Goal: Task Accomplishment & Management: Use online tool/utility

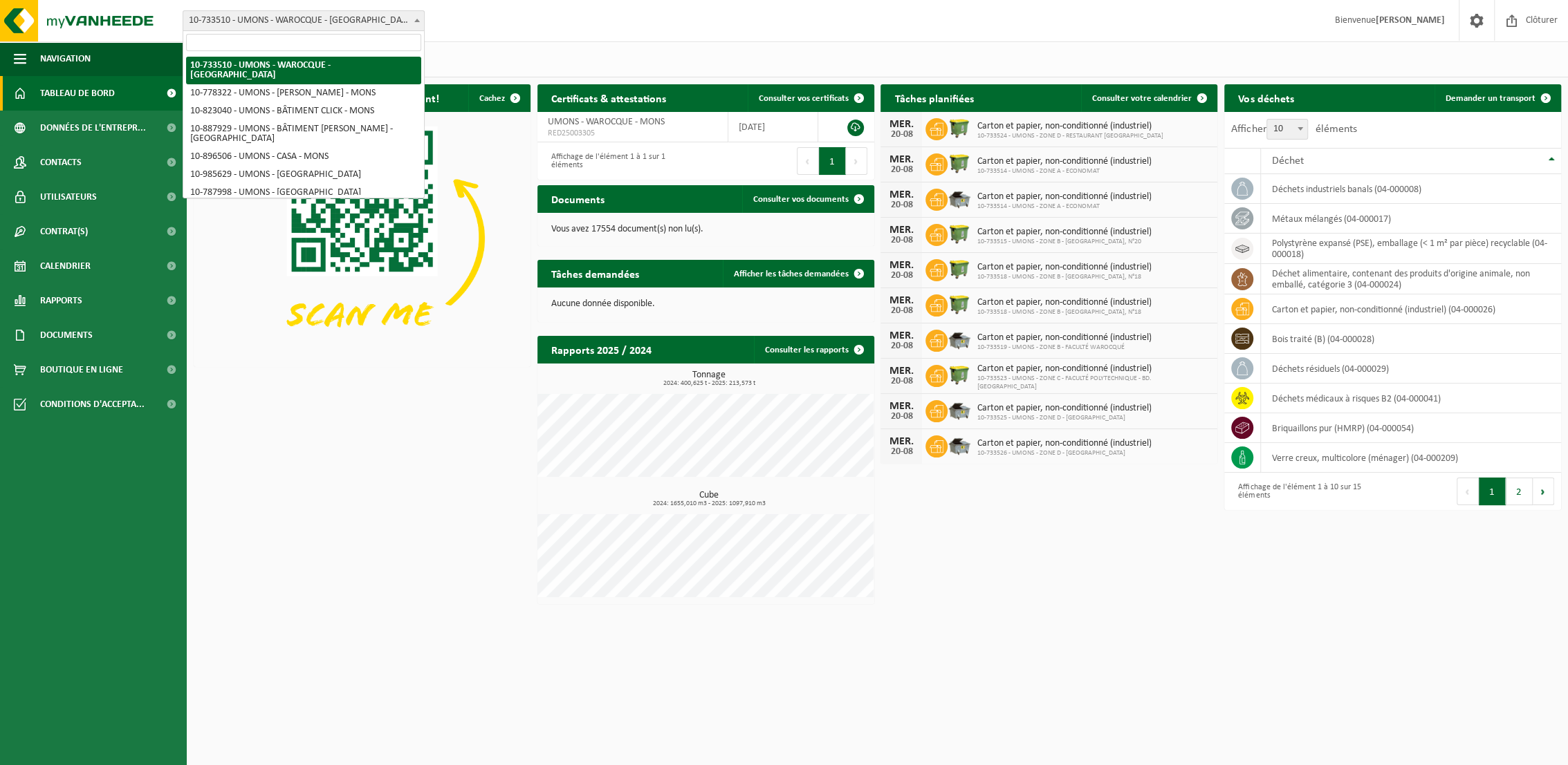
click at [357, 17] on span "10-733510 - UMONS - WAROCQUE - [GEOGRAPHIC_DATA]" at bounding box center [304, 21] width 241 height 20
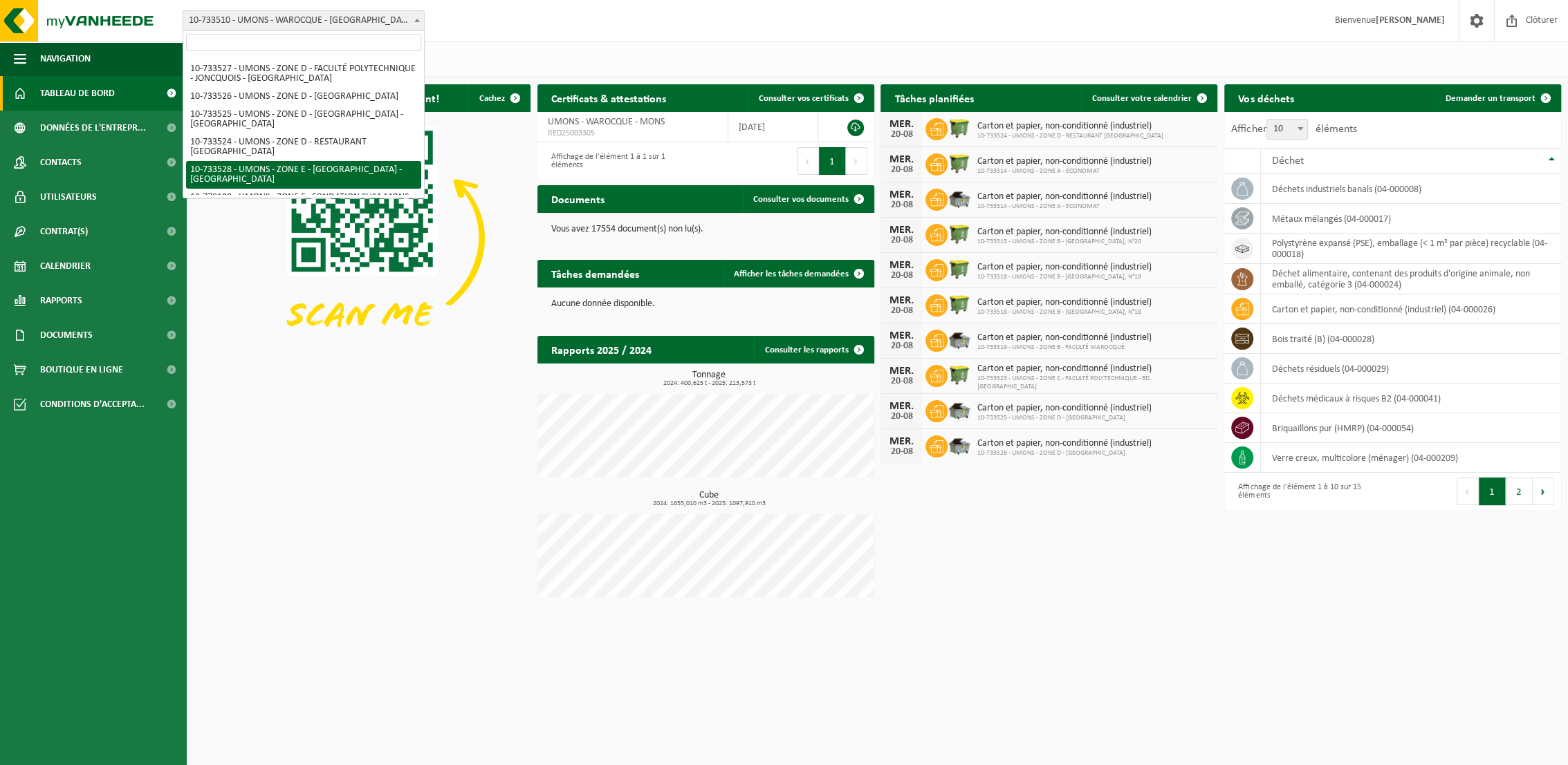
scroll to position [615, 0]
select select "25372"
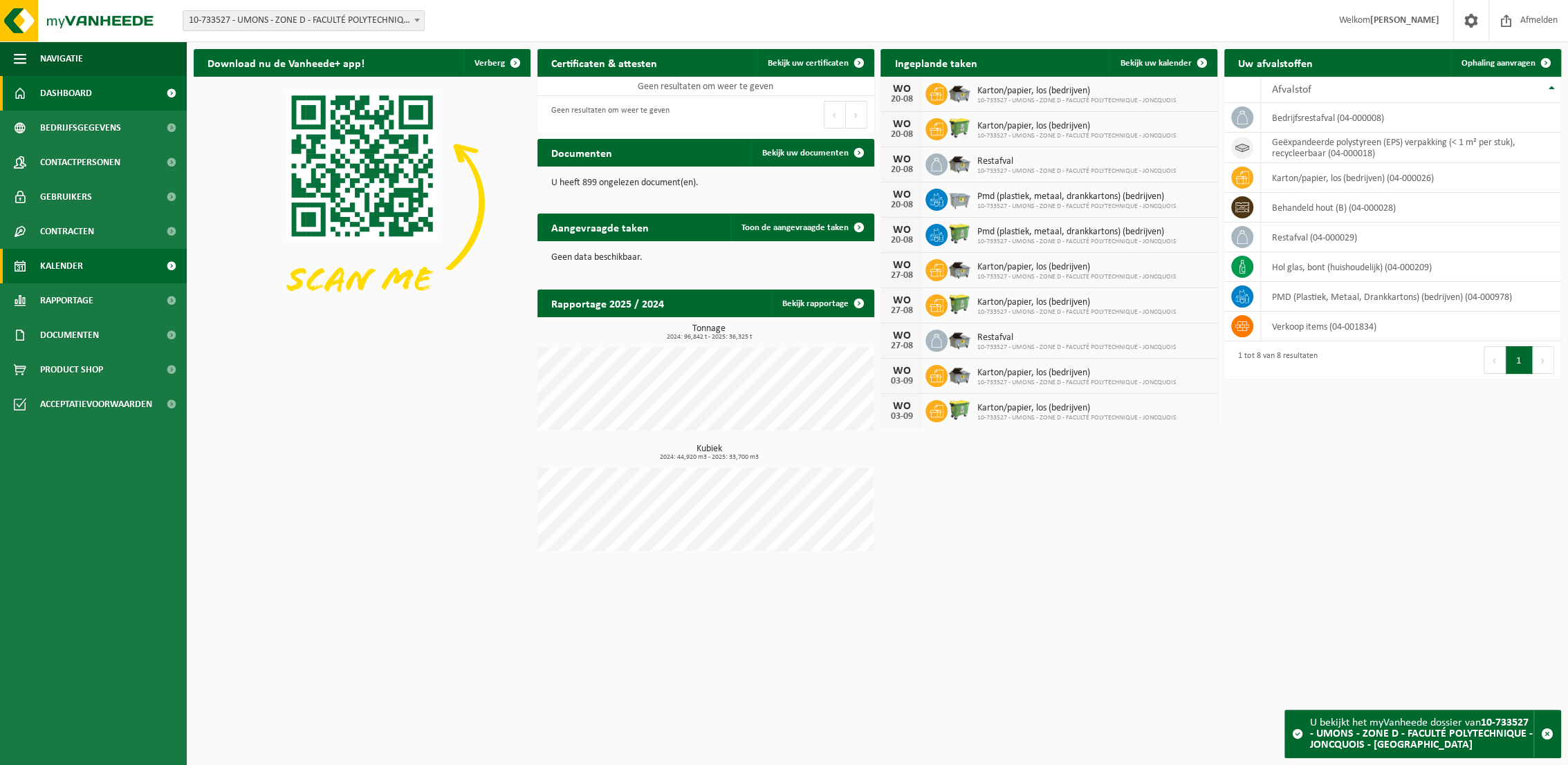
click at [50, 271] on span "Kalender" at bounding box center [61, 266] width 43 height 35
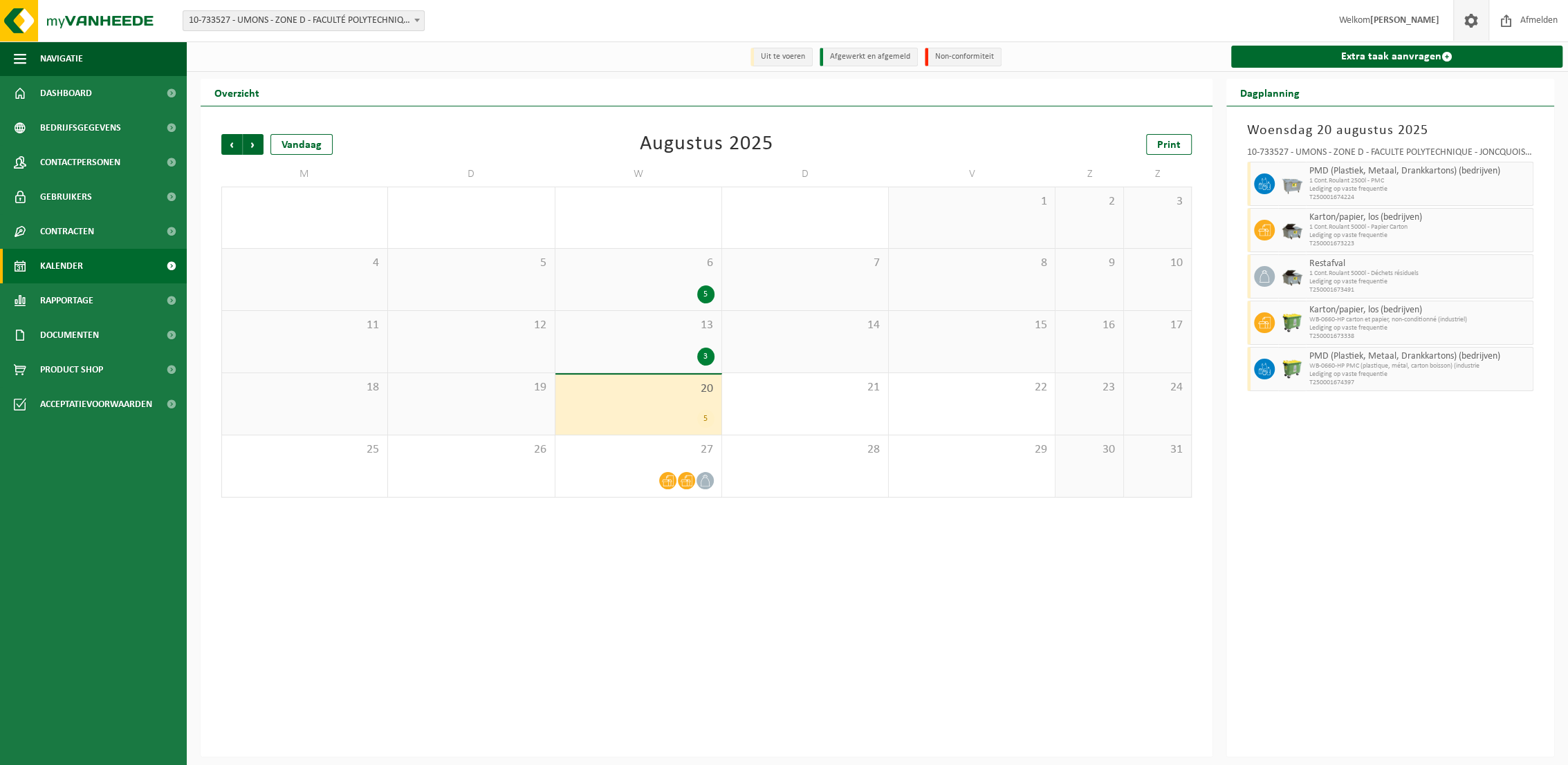
click at [1471, 14] on span at bounding box center [1471, 20] width 21 height 41
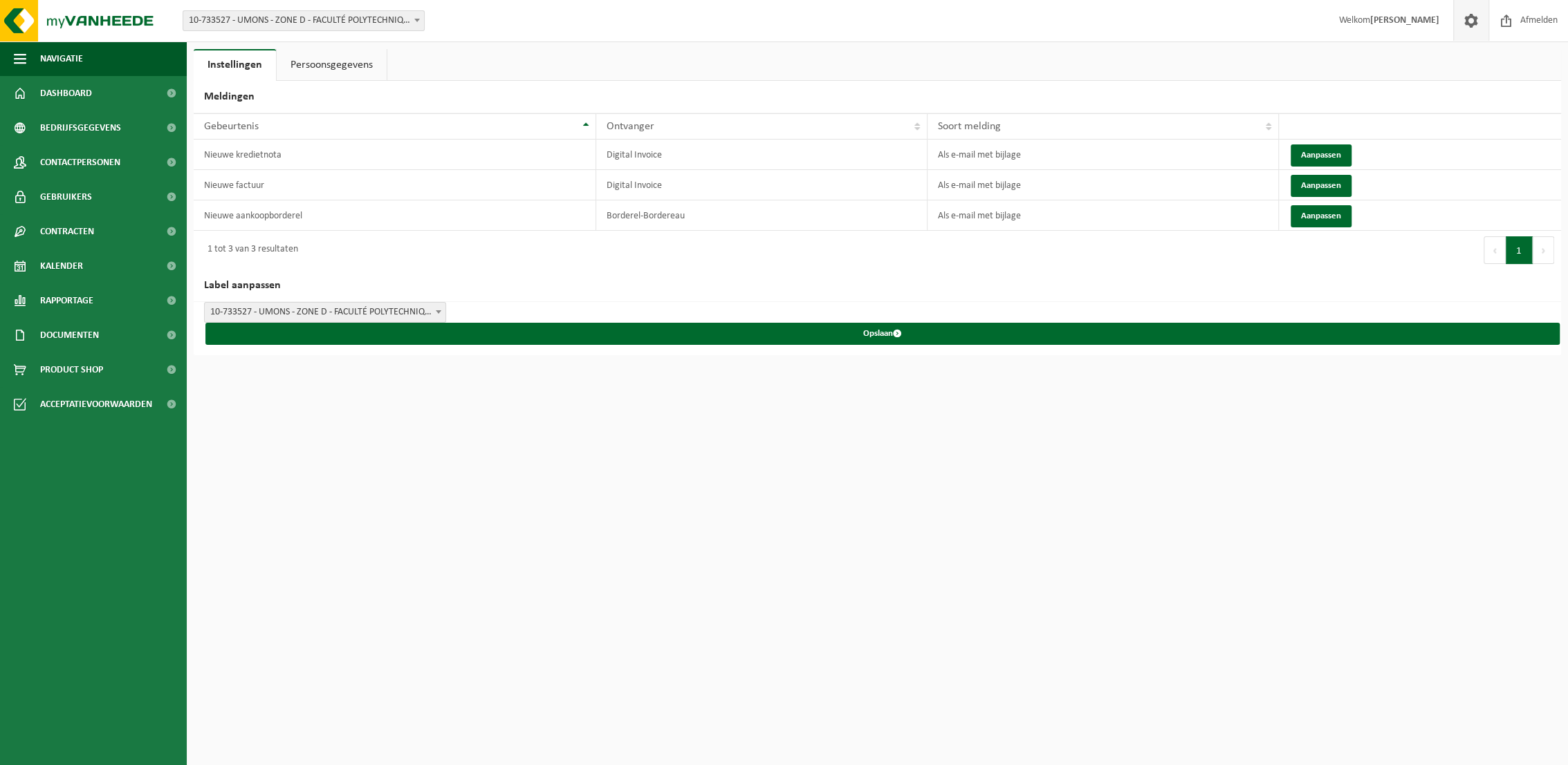
click at [1472, 14] on span at bounding box center [1471, 20] width 21 height 41
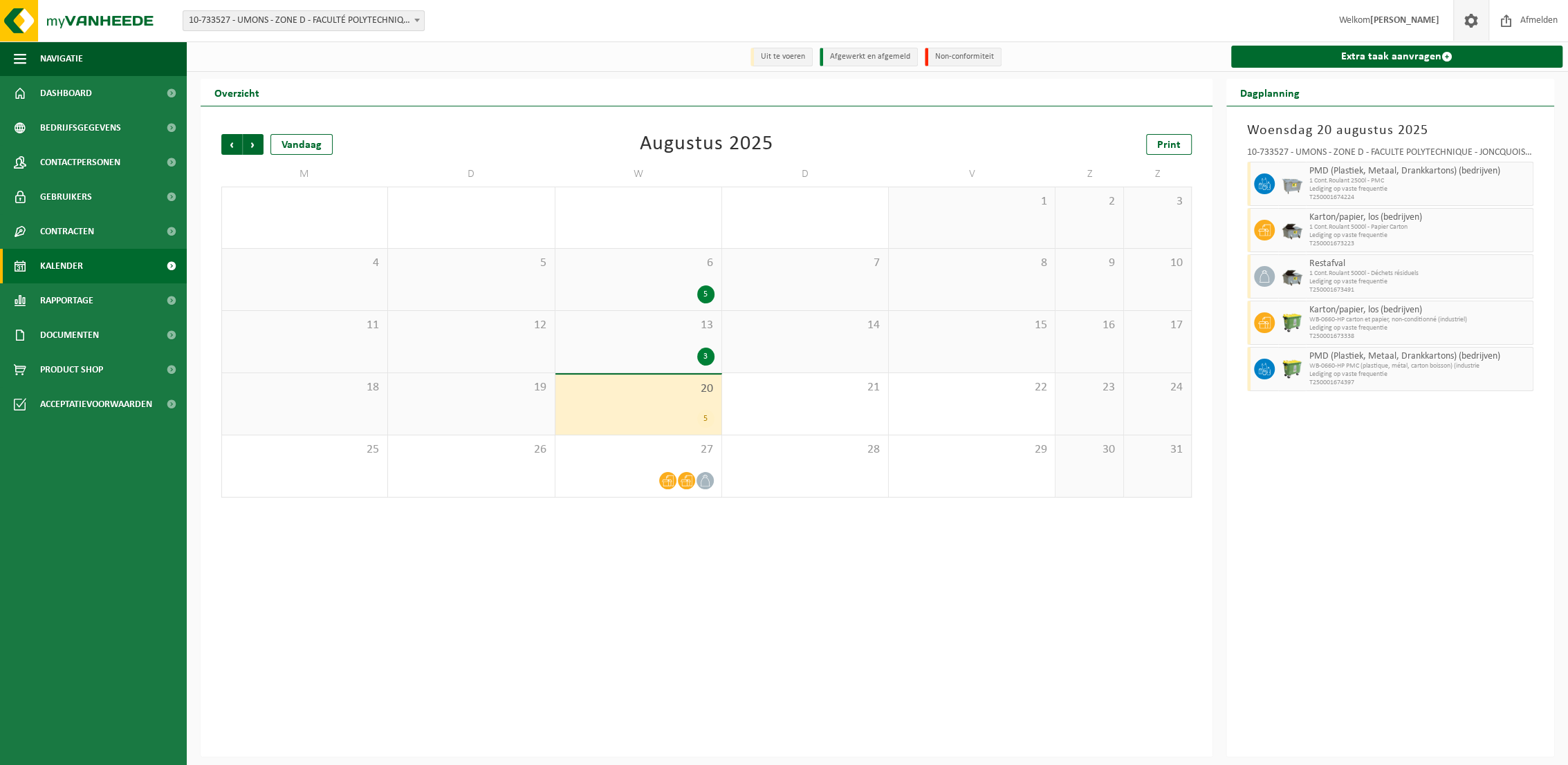
click at [1474, 17] on span at bounding box center [1471, 20] width 21 height 41
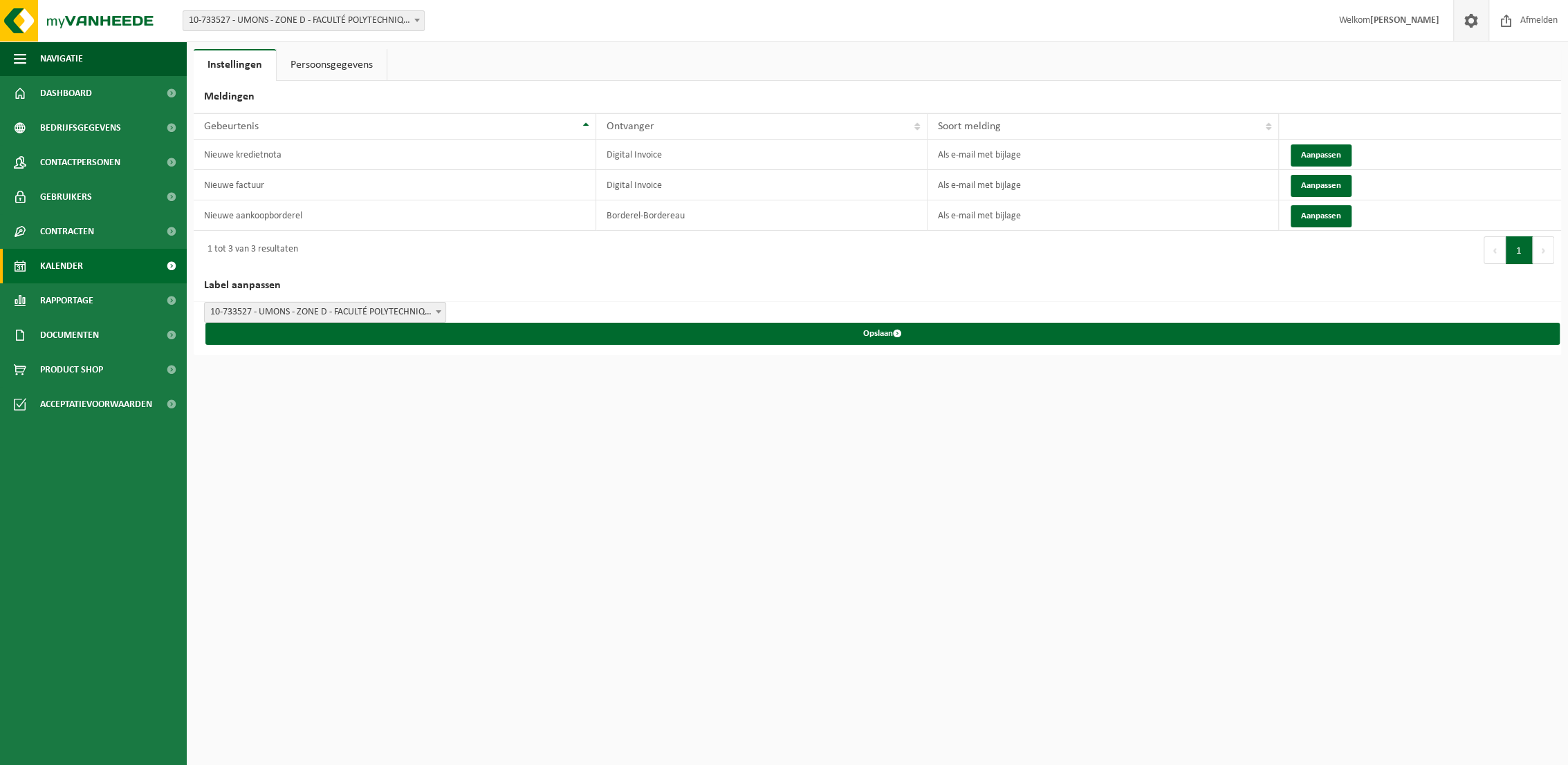
click at [50, 266] on span "Kalender" at bounding box center [61, 266] width 43 height 35
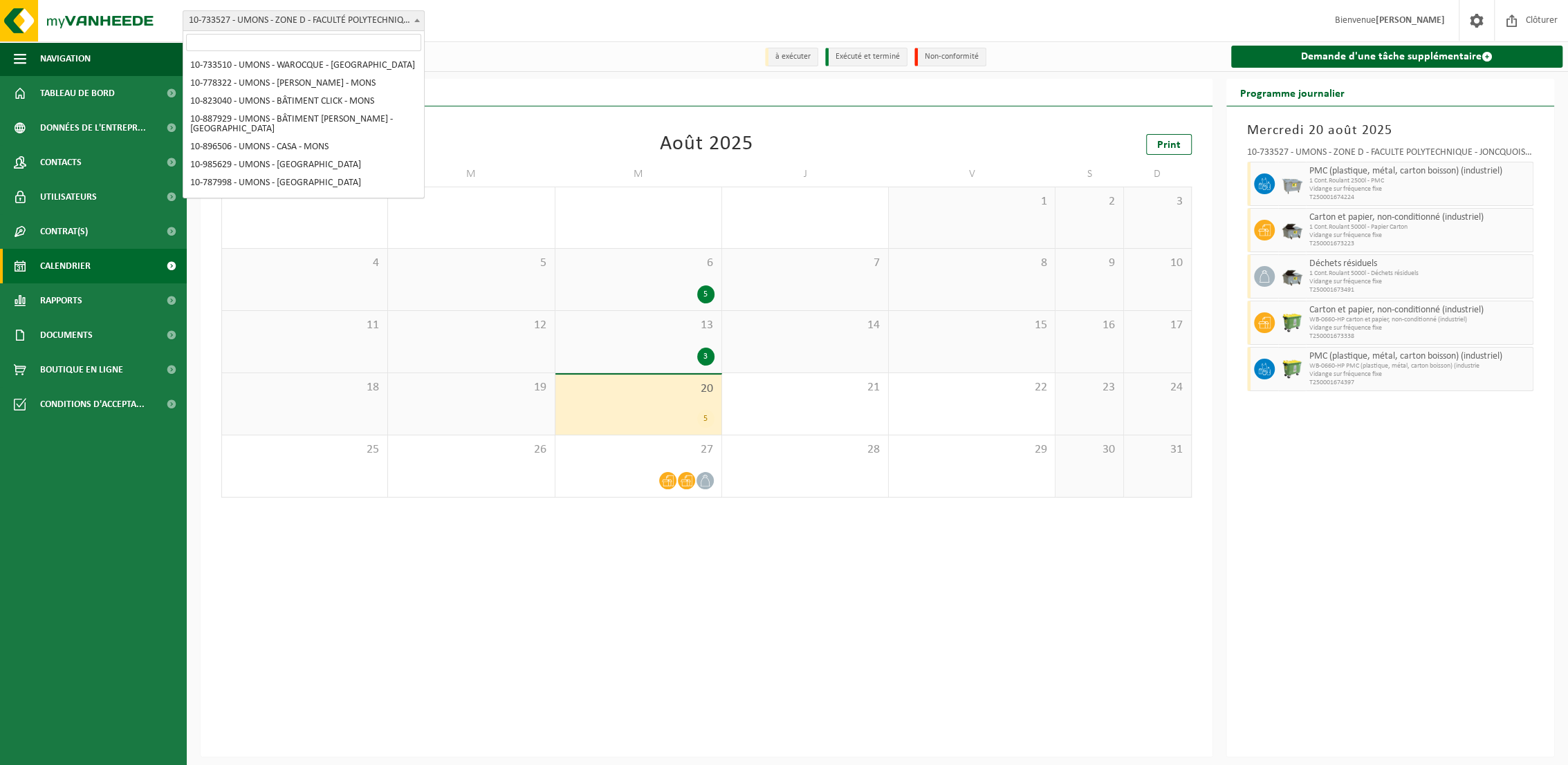
click at [387, 16] on span "10-733527 - UMONS - ZONE D - FACULTÉ POLYTECHNIQUE - JONCQUOIS - [GEOGRAPHIC_DA…" at bounding box center [304, 21] width 241 height 20
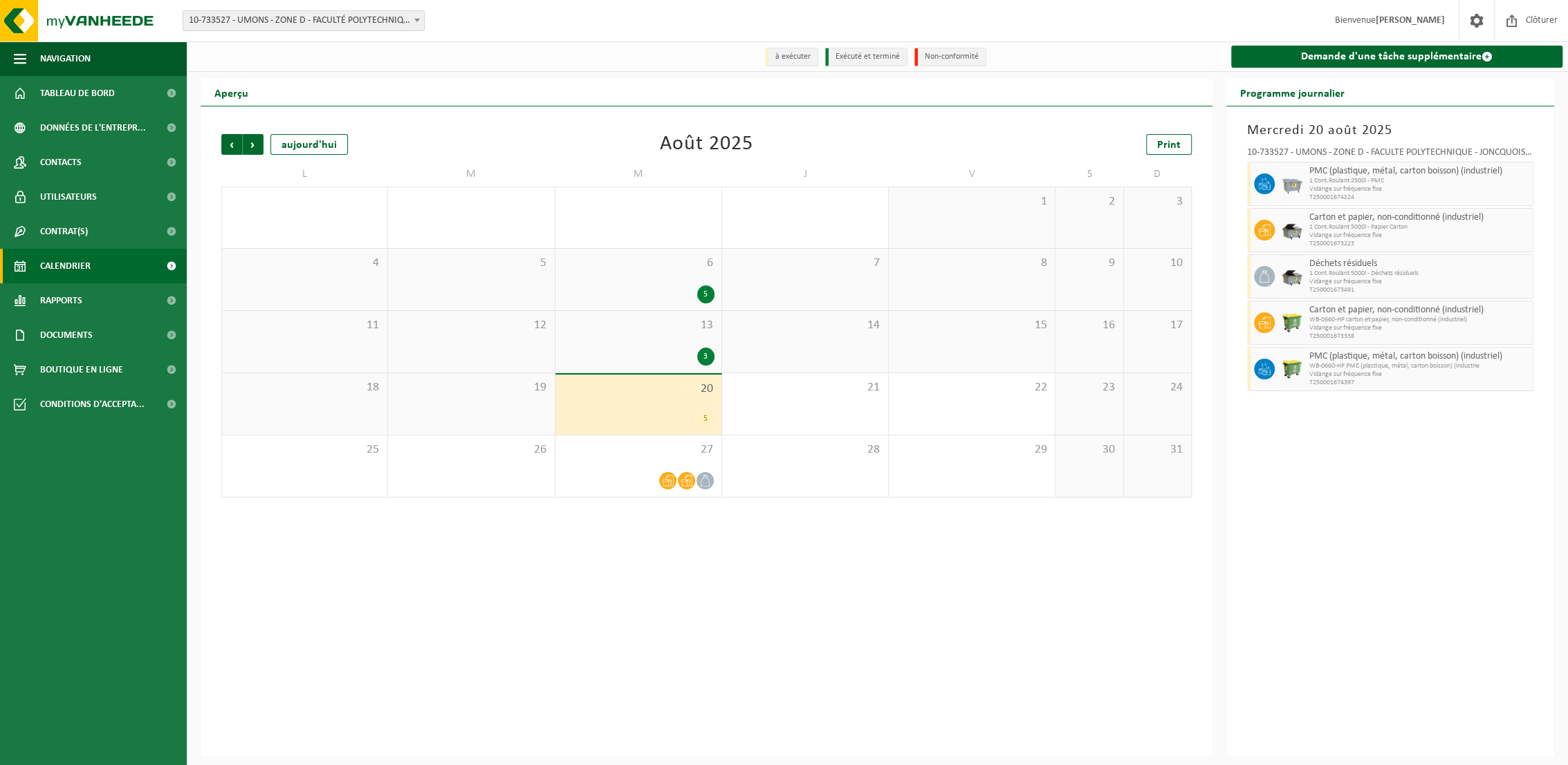
click at [387, 16] on span "10-733527 - UMONS - ZONE D - FACULTÉ POLYTECHNIQUE - JONCQUOIS - [GEOGRAPHIC_DA…" at bounding box center [304, 21] width 241 height 20
click at [1349, 56] on link "Demande d'une tâche supplémentaire" at bounding box center [1396, 56] width 331 height 22
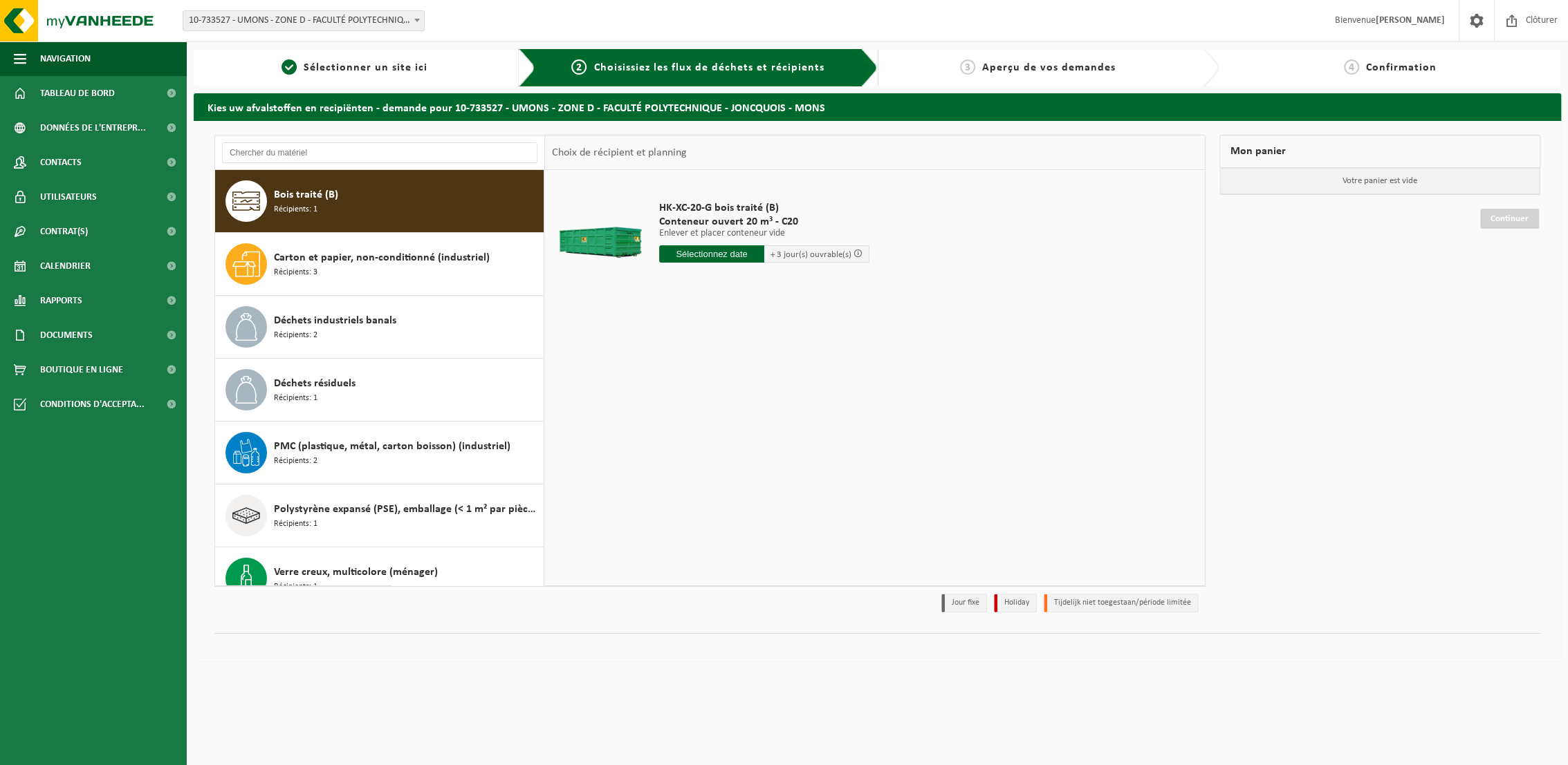
click at [718, 254] on input "text" at bounding box center [712, 253] width 105 height 17
click at [769, 400] on div "22" at bounding box center [768, 399] width 24 height 22
type input "à partir de 2025-08-22"
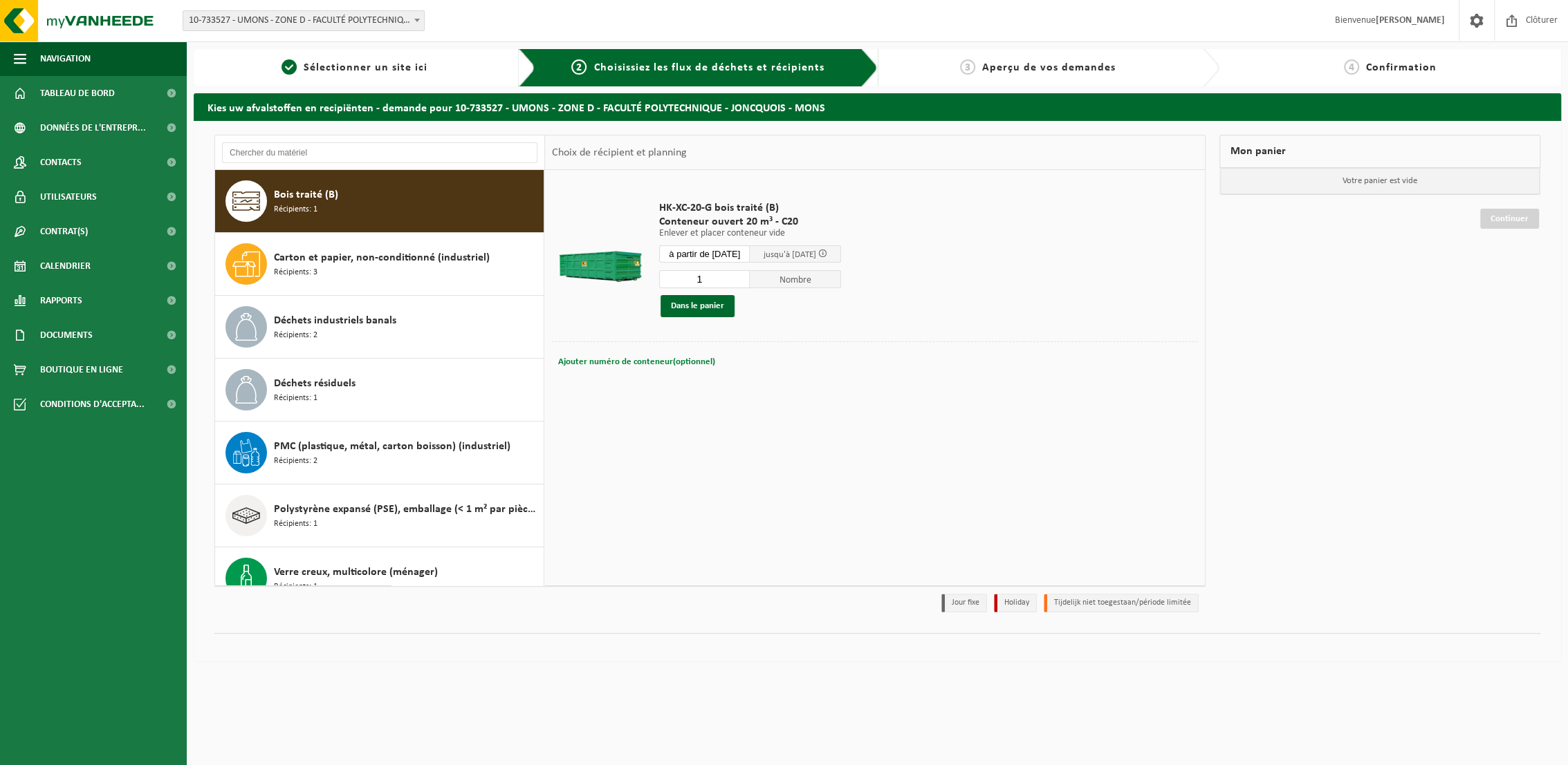
click at [631, 359] on span "Ajouter numéro de conteneur(optionnel)" at bounding box center [637, 362] width 157 height 9
click at [603, 355] on input "20 940" at bounding box center [755, 362] width 316 height 19
type input "C20 940"
click at [688, 306] on button "Dans le panier" at bounding box center [697, 305] width 74 height 22
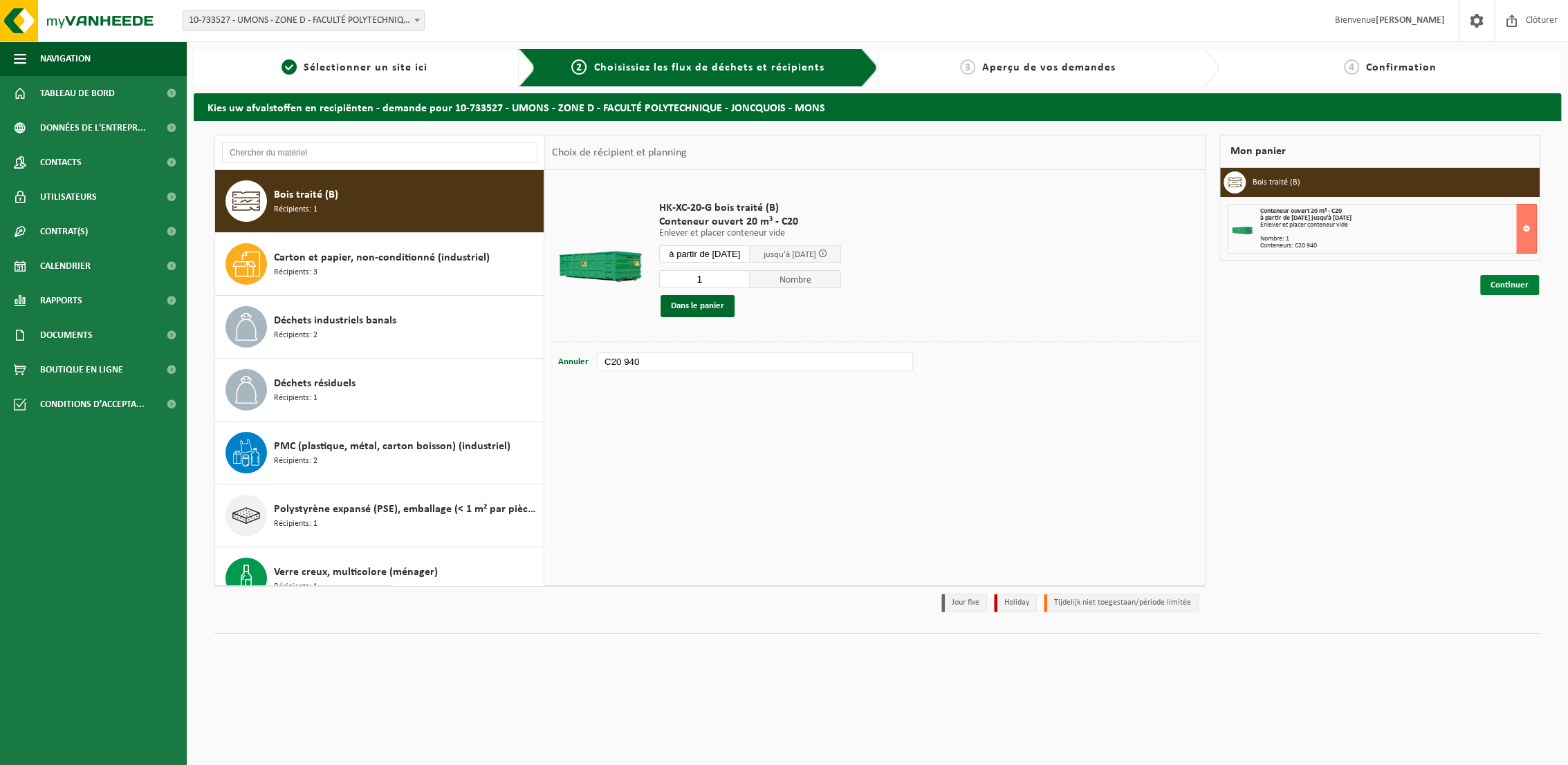
click at [1515, 281] on link "Continuer" at bounding box center [1509, 285] width 59 height 20
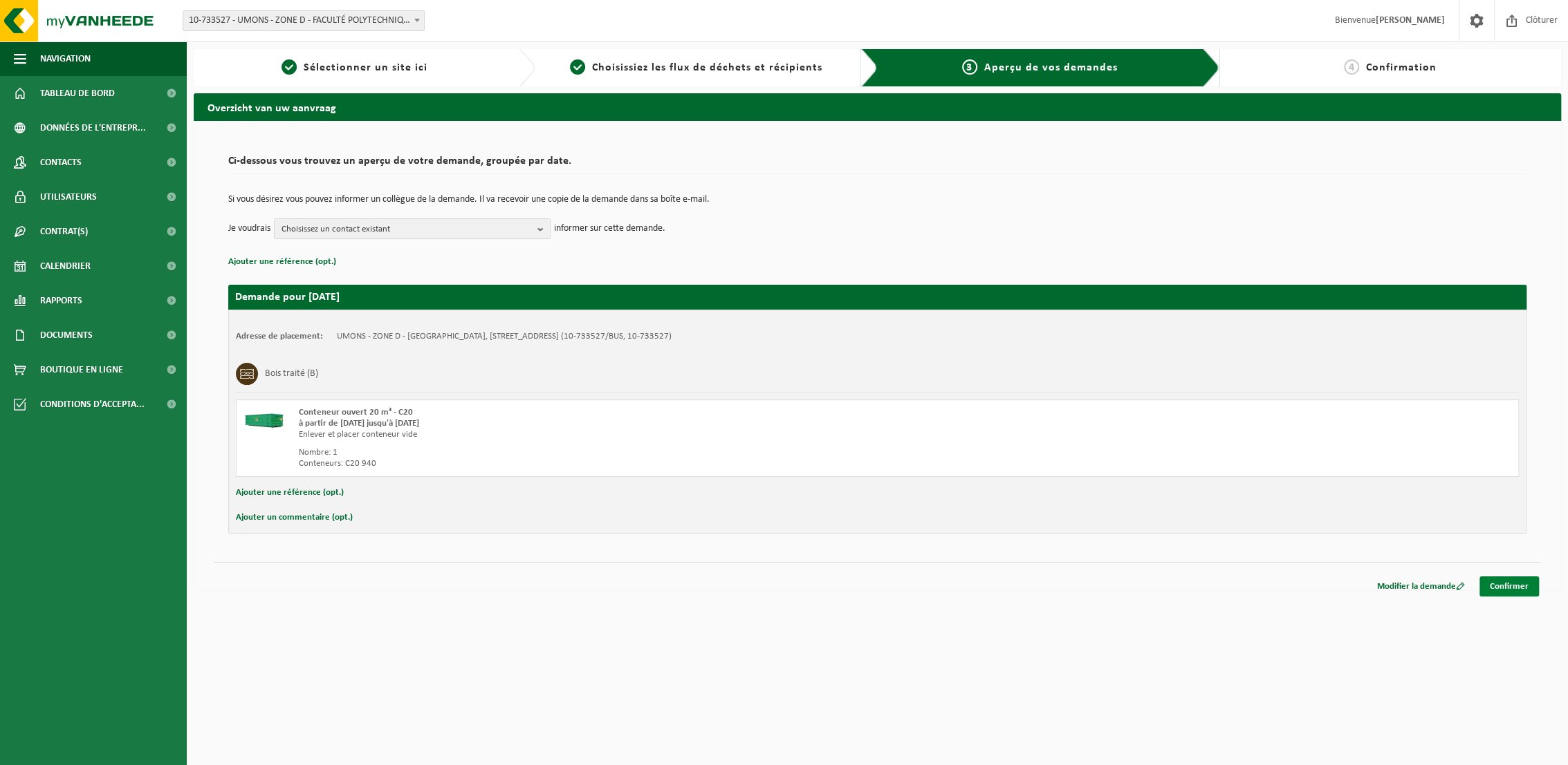
click at [1512, 585] on link "Confirmer" at bounding box center [1509, 587] width 59 height 20
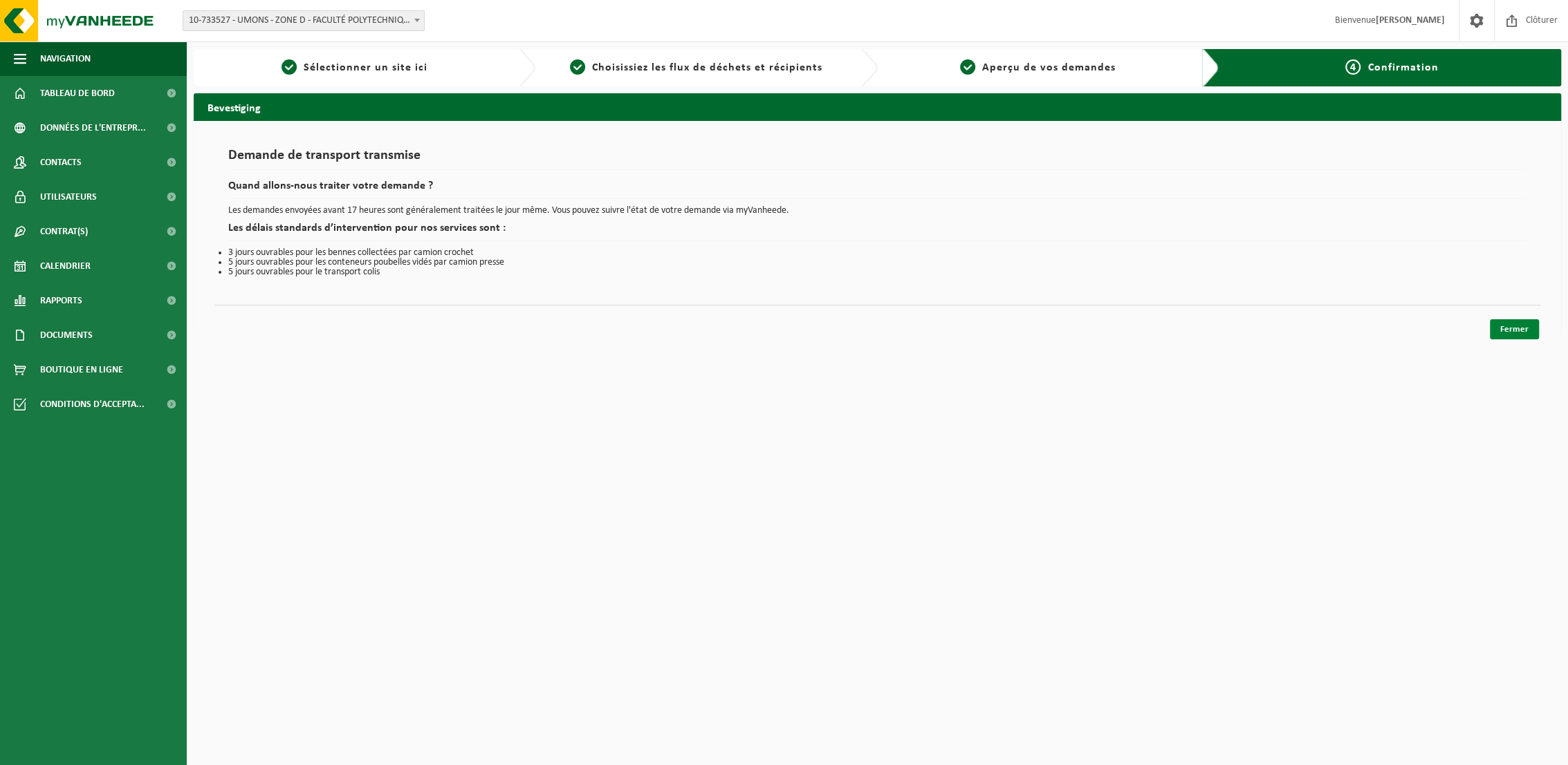
click at [1514, 326] on link "Fermer" at bounding box center [1514, 329] width 49 height 20
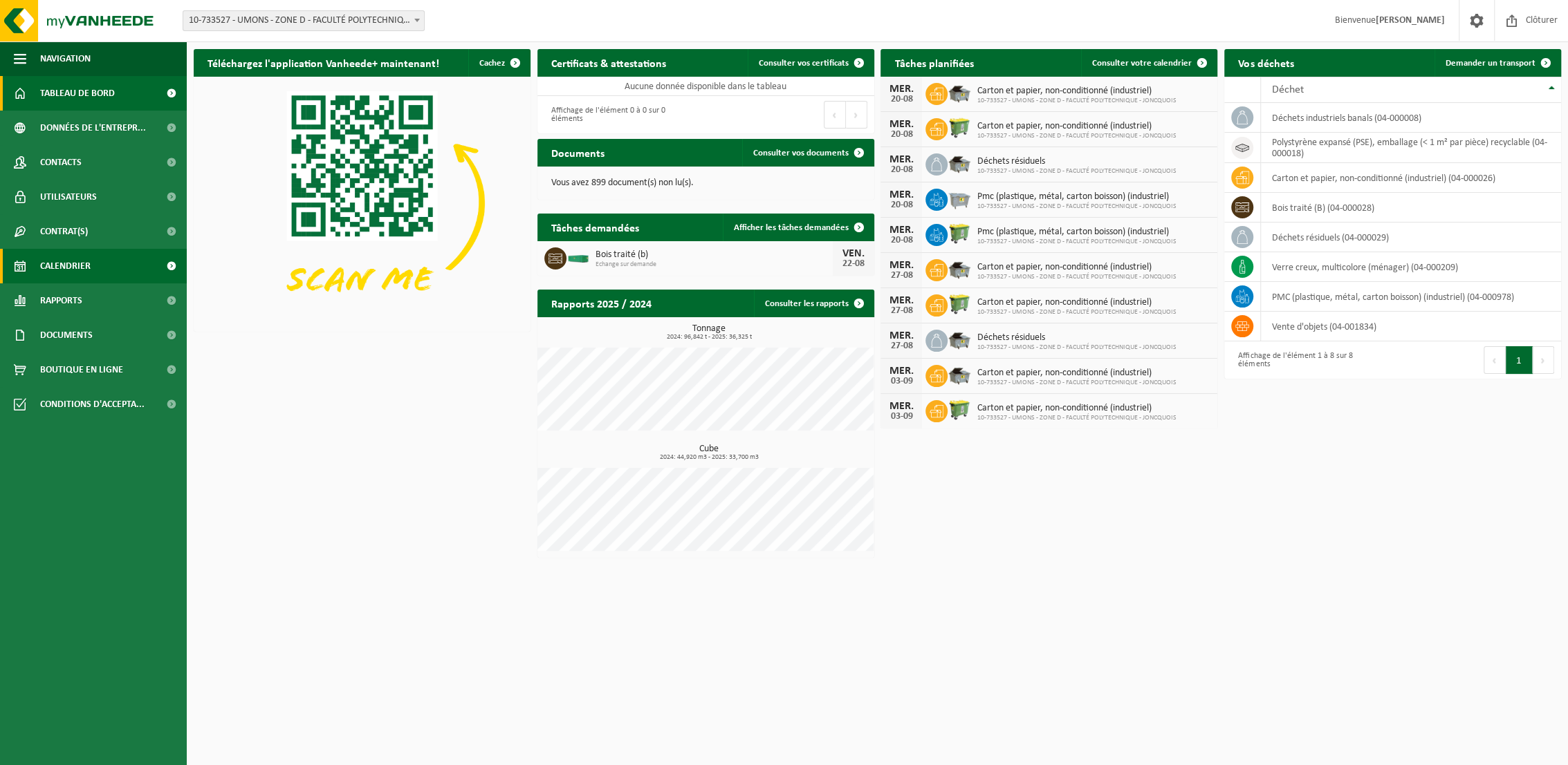
click at [70, 256] on span "Calendrier" at bounding box center [65, 266] width 50 height 35
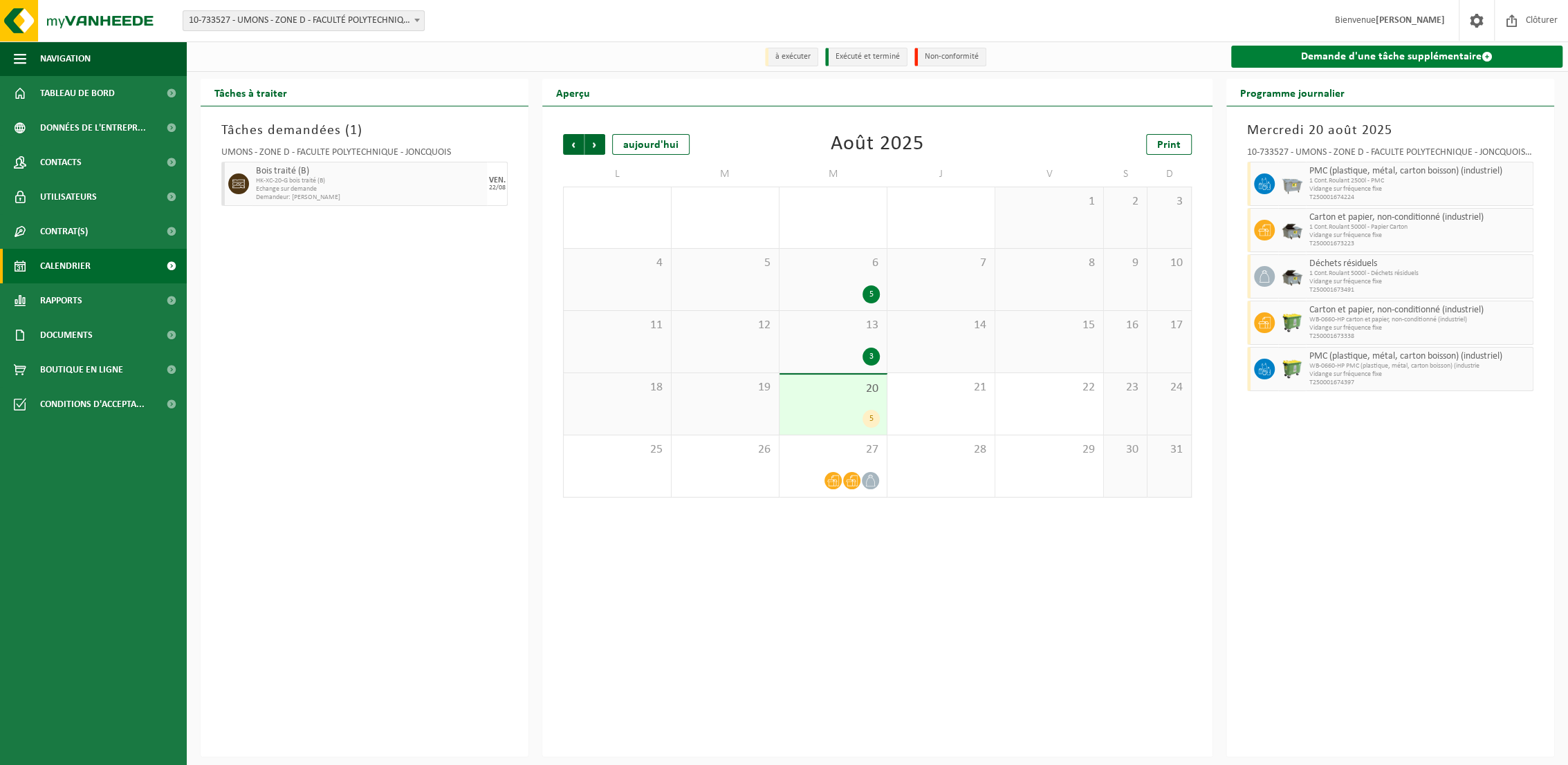
click at [1405, 53] on link "Demande d'une tâche supplémentaire" at bounding box center [1396, 56] width 331 height 22
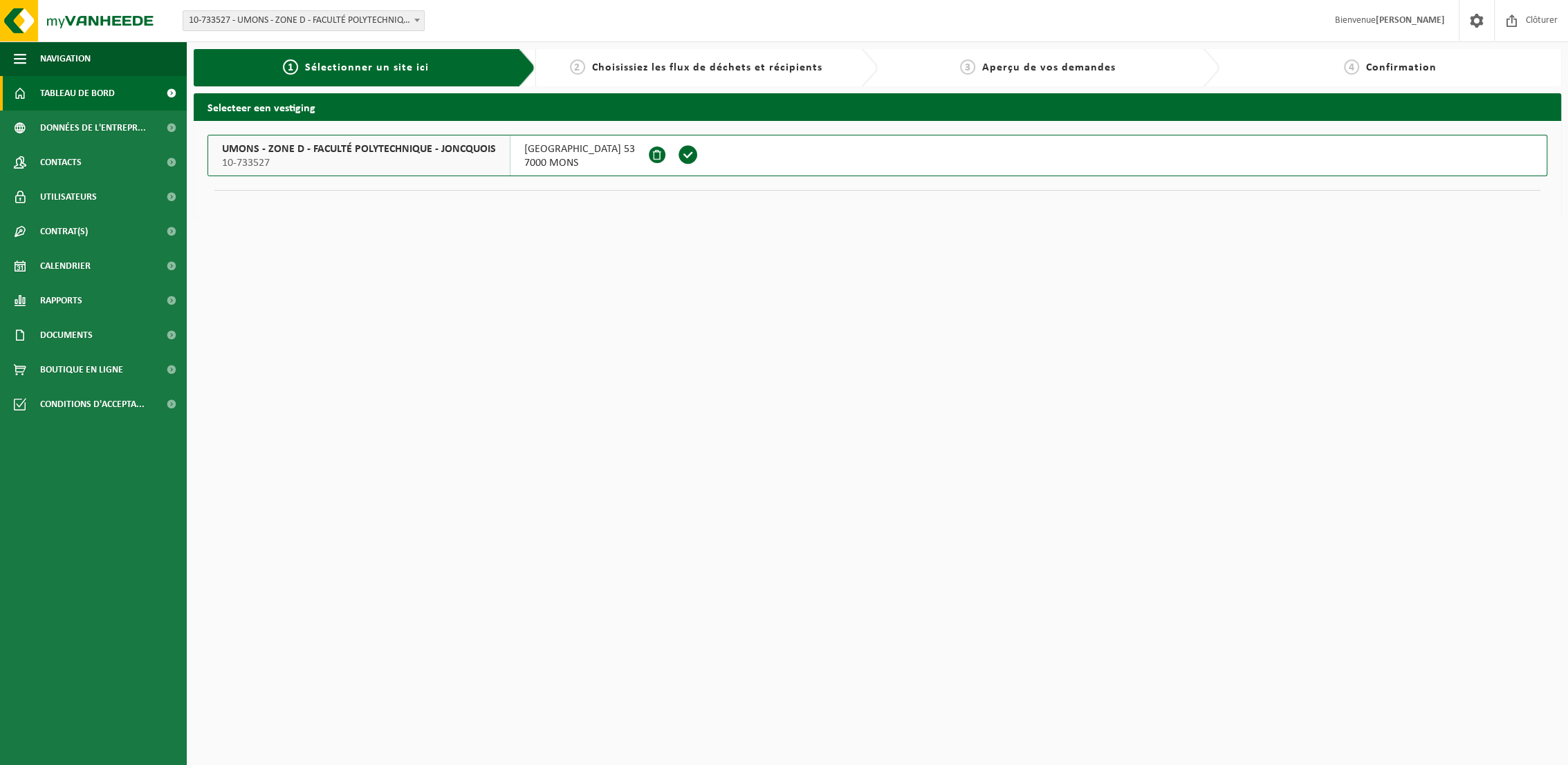
click at [81, 97] on span "Tableau de bord" at bounding box center [77, 93] width 74 height 35
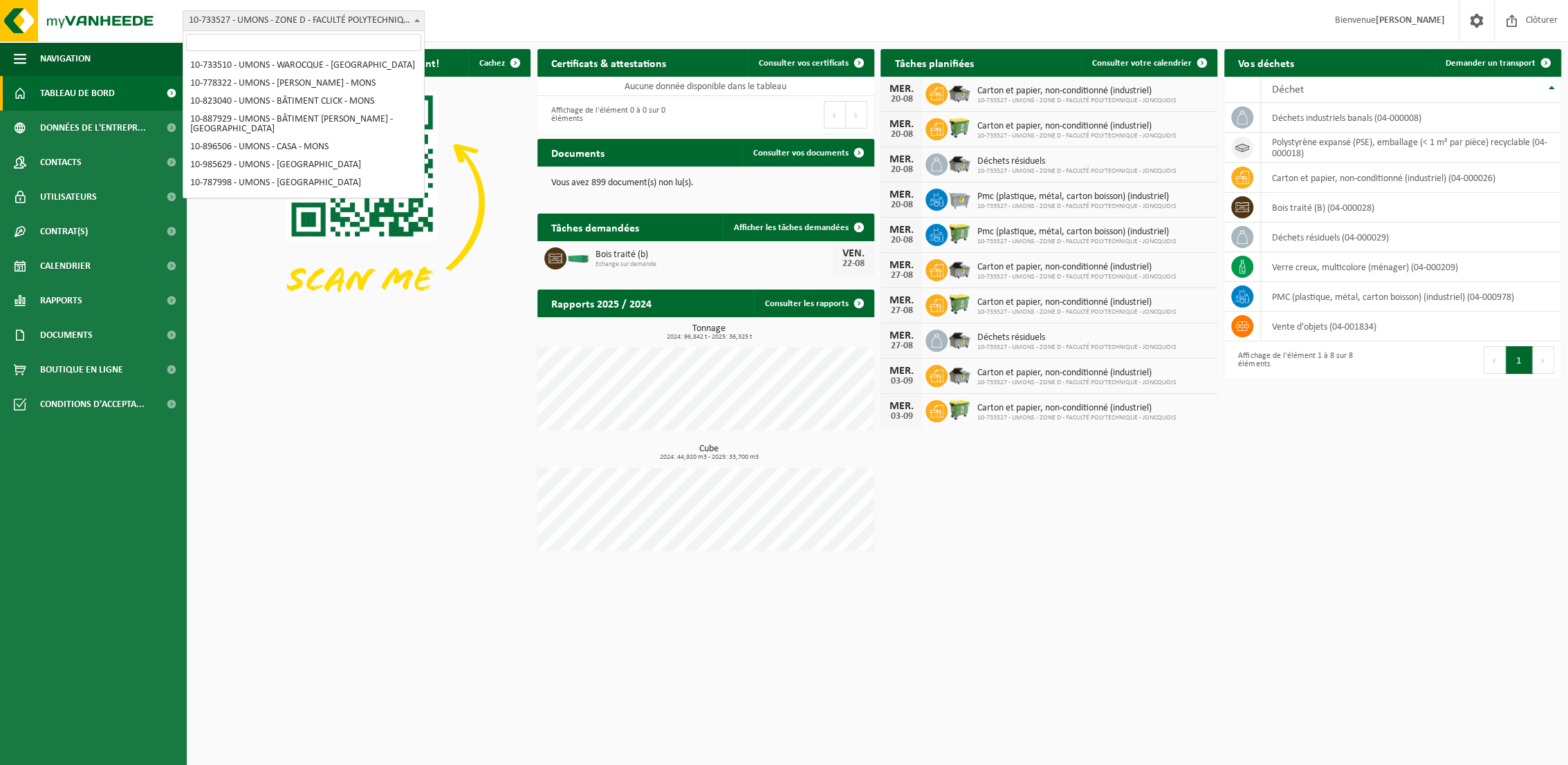
click at [393, 19] on span "10-733527 - UMONS - ZONE D - FACULTÉ POLYTECHNIQUE - JONCQUOIS - [GEOGRAPHIC_DA…" at bounding box center [304, 21] width 241 height 20
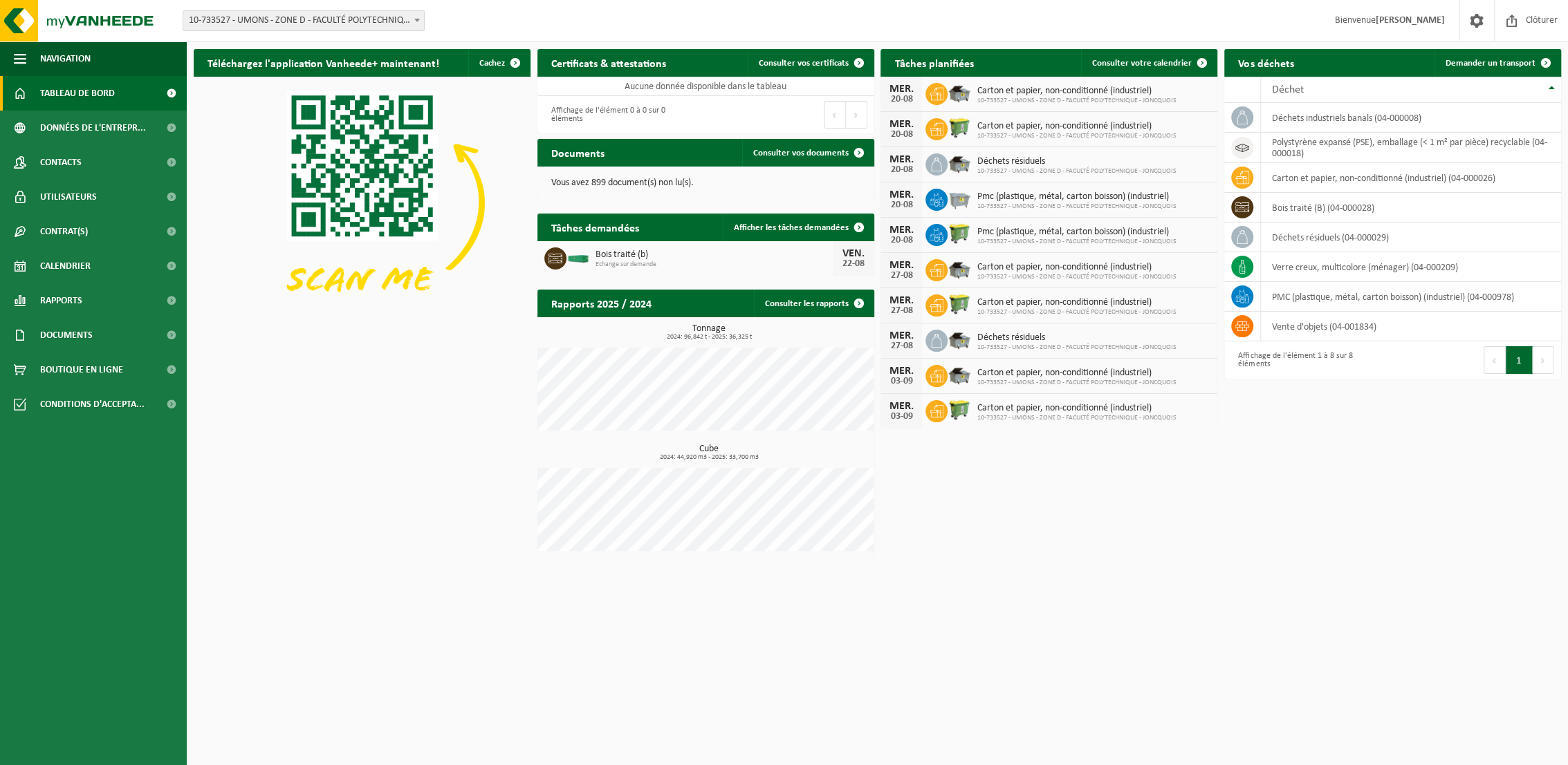
click at [393, 19] on span "10-733527 - UMONS - ZONE D - FACULTÉ POLYTECHNIQUE - JONCQUOIS - [GEOGRAPHIC_DA…" at bounding box center [304, 21] width 241 height 20
click at [52, 267] on span "Calendrier" at bounding box center [65, 266] width 50 height 35
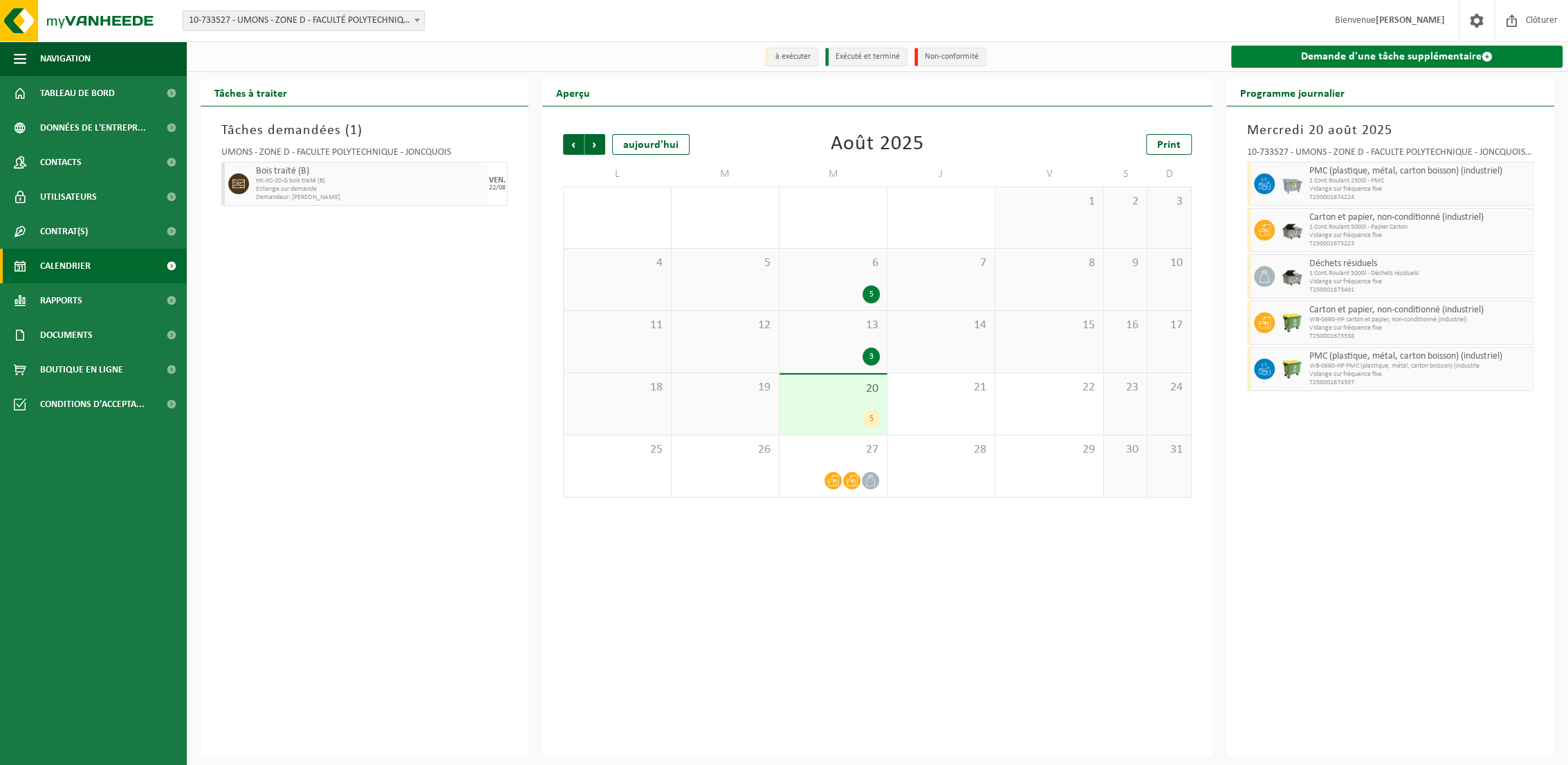
click at [1335, 56] on link "Demande d'une tâche supplémentaire" at bounding box center [1396, 56] width 331 height 22
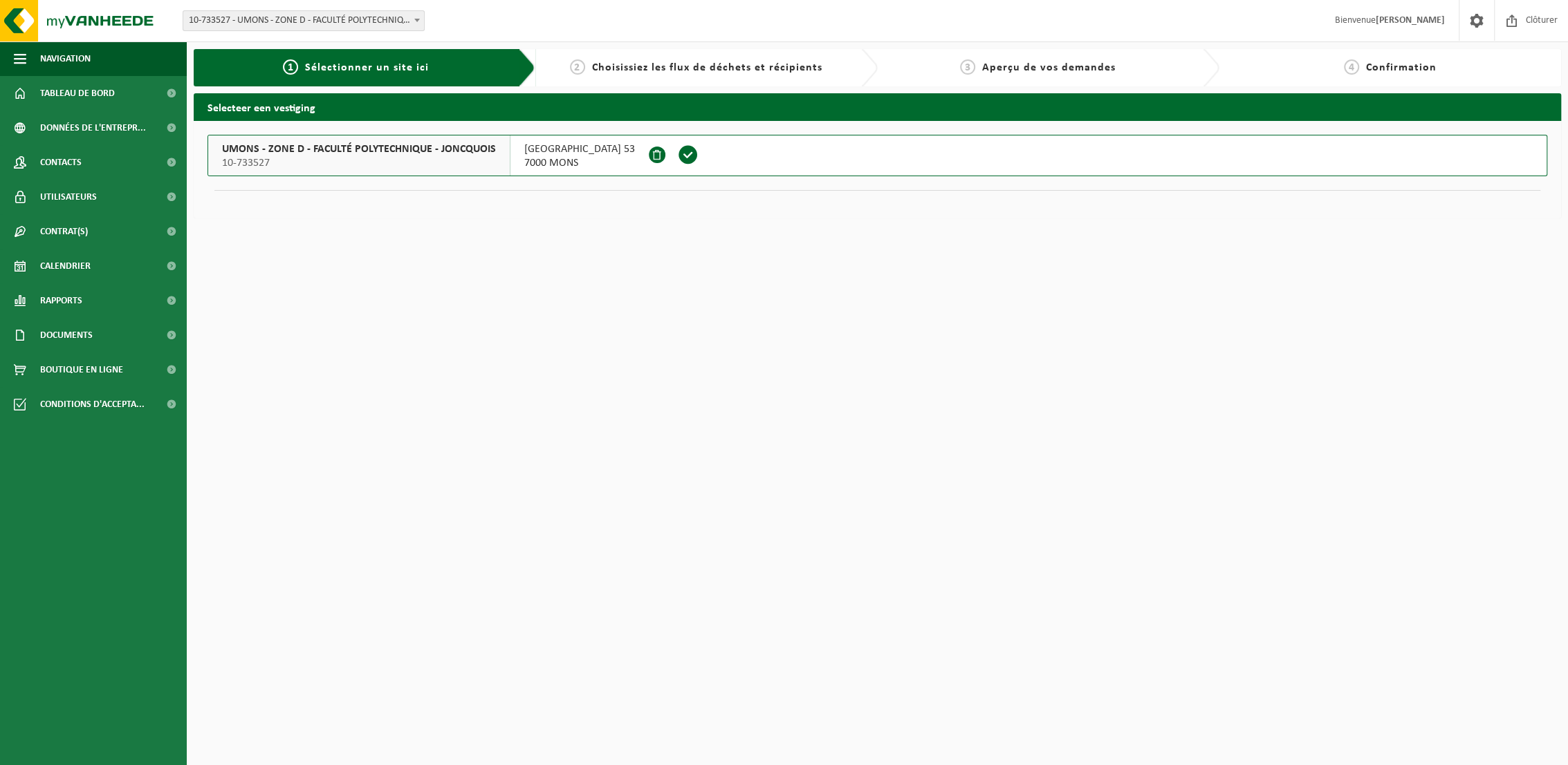
click at [683, 151] on span at bounding box center [688, 155] width 21 height 21
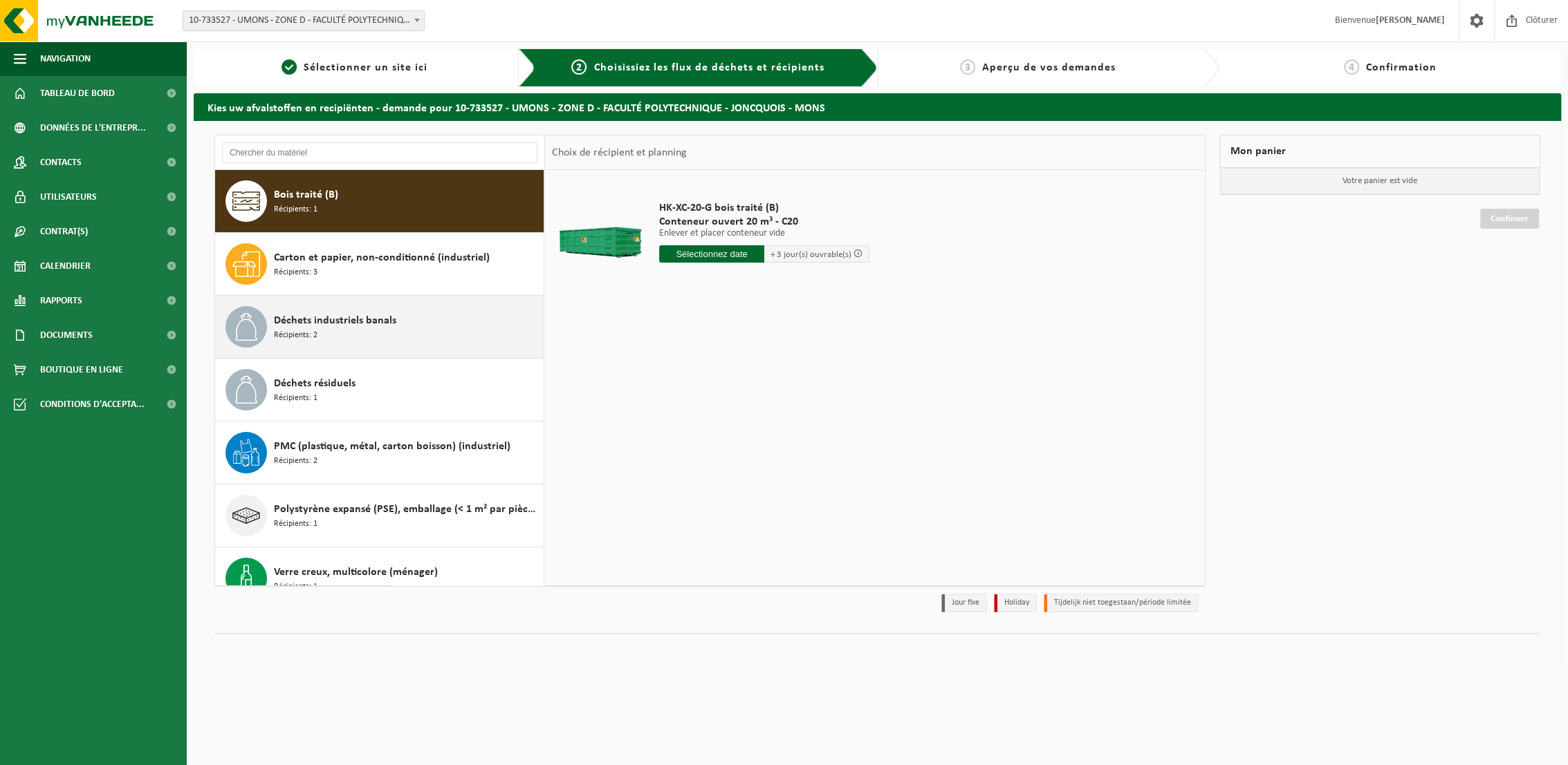
click at [381, 332] on div "Déchets industriels banals Récipients: 2" at bounding box center [407, 326] width 266 height 41
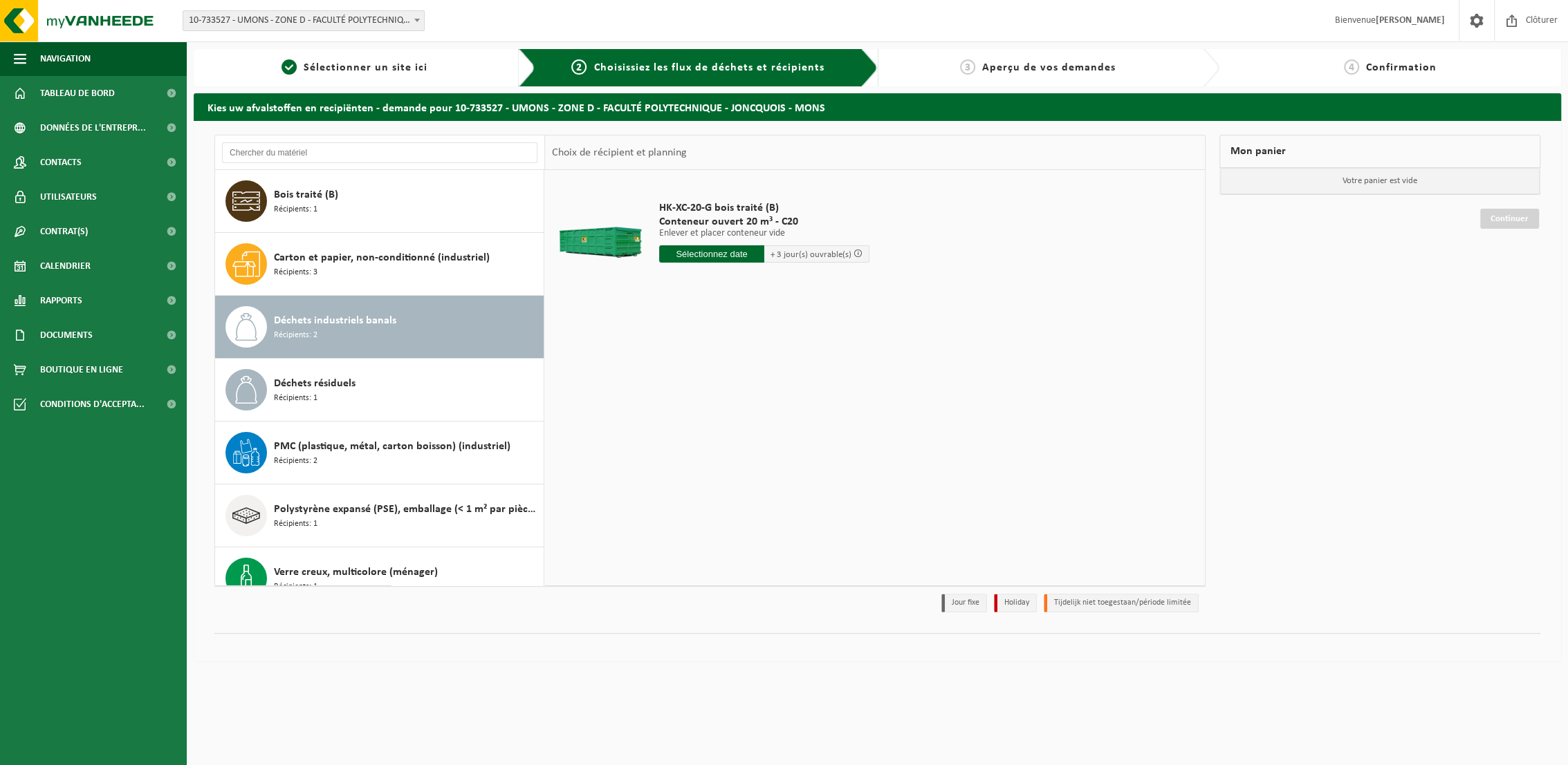
scroll to position [23, 0]
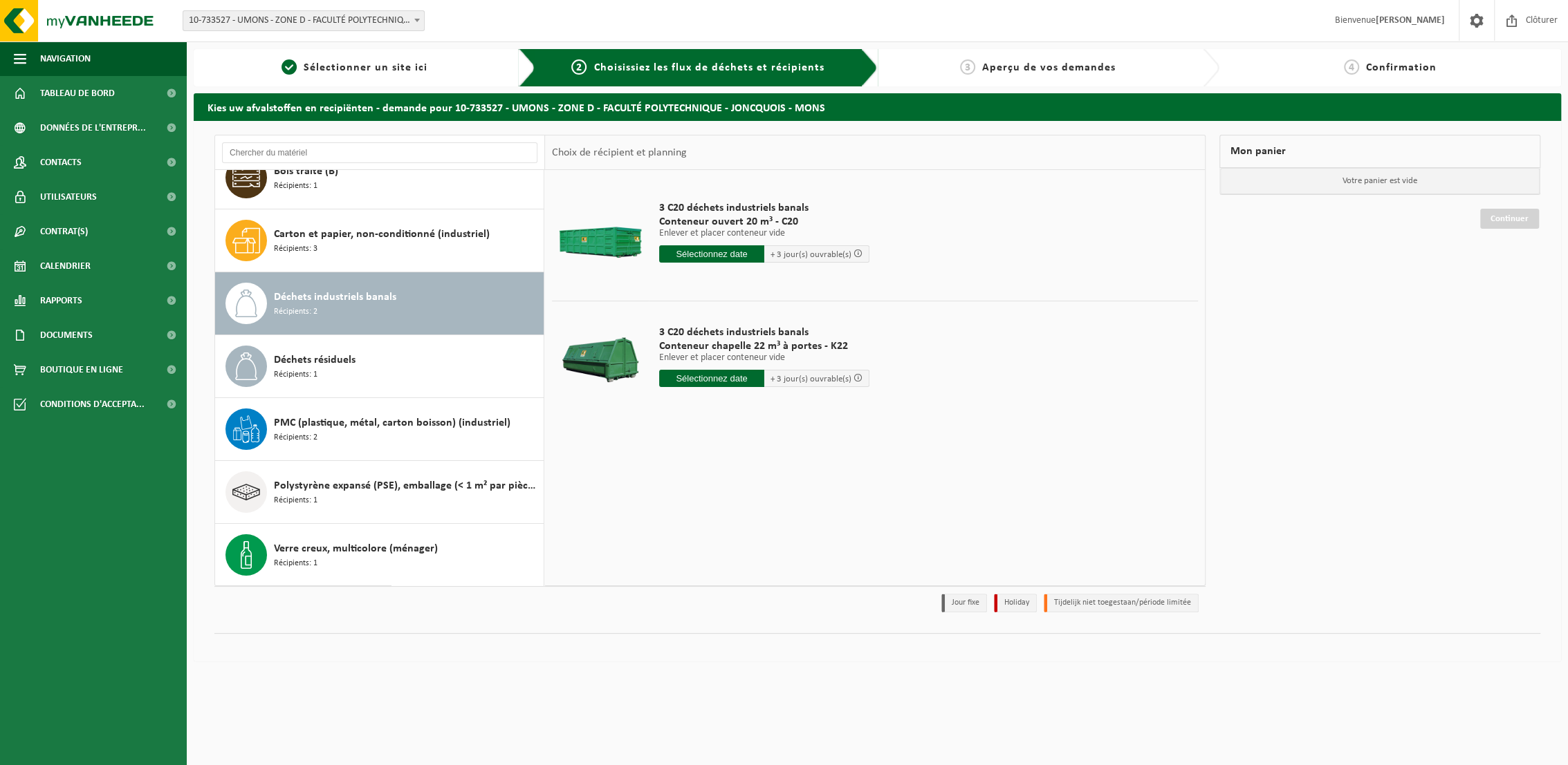
click at [725, 245] on input "text" at bounding box center [712, 253] width 105 height 17
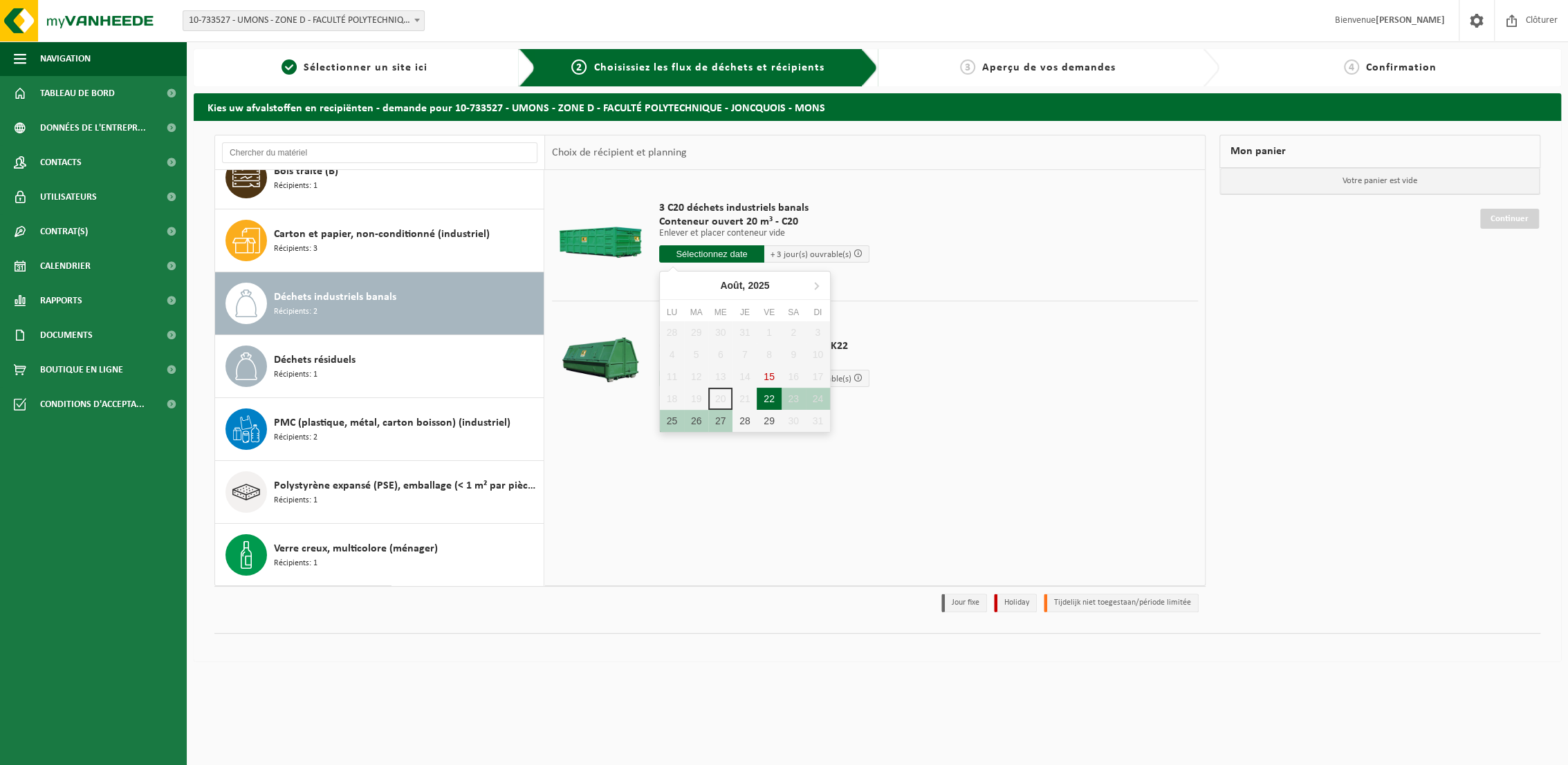
click at [763, 393] on div "22" at bounding box center [768, 399] width 24 height 22
type input "à partir de [DATE]"
type input "[DATE]"
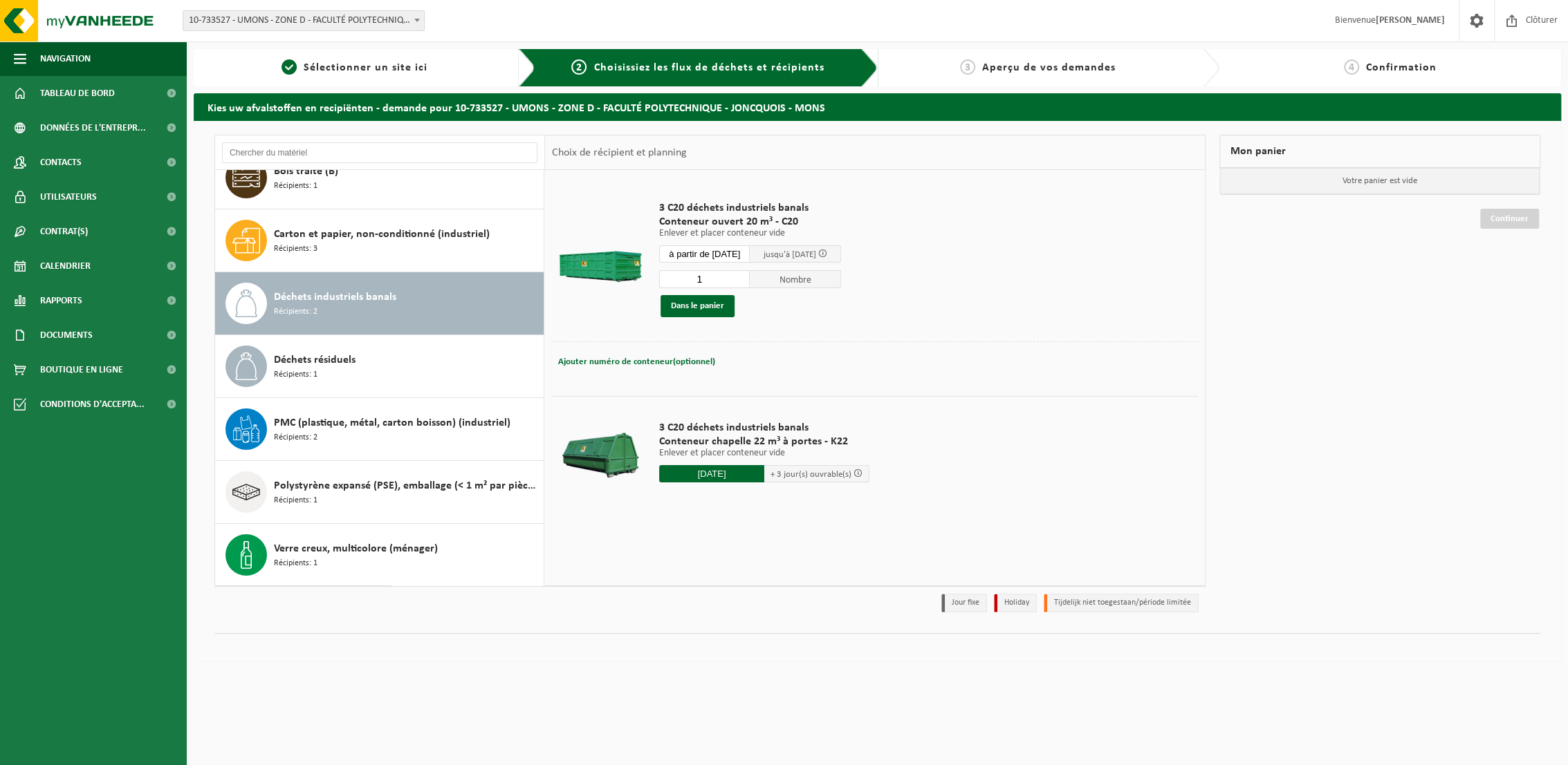
drag, startPoint x: 709, startPoint y: 277, endPoint x: 722, endPoint y: 275, distance: 13.2
click at [722, 275] on input "1" at bounding box center [704, 279] width 91 height 18
type input "2"
click at [675, 360] on span "Ajouter numéro de conteneur(optionnel)" at bounding box center [637, 362] width 157 height 9
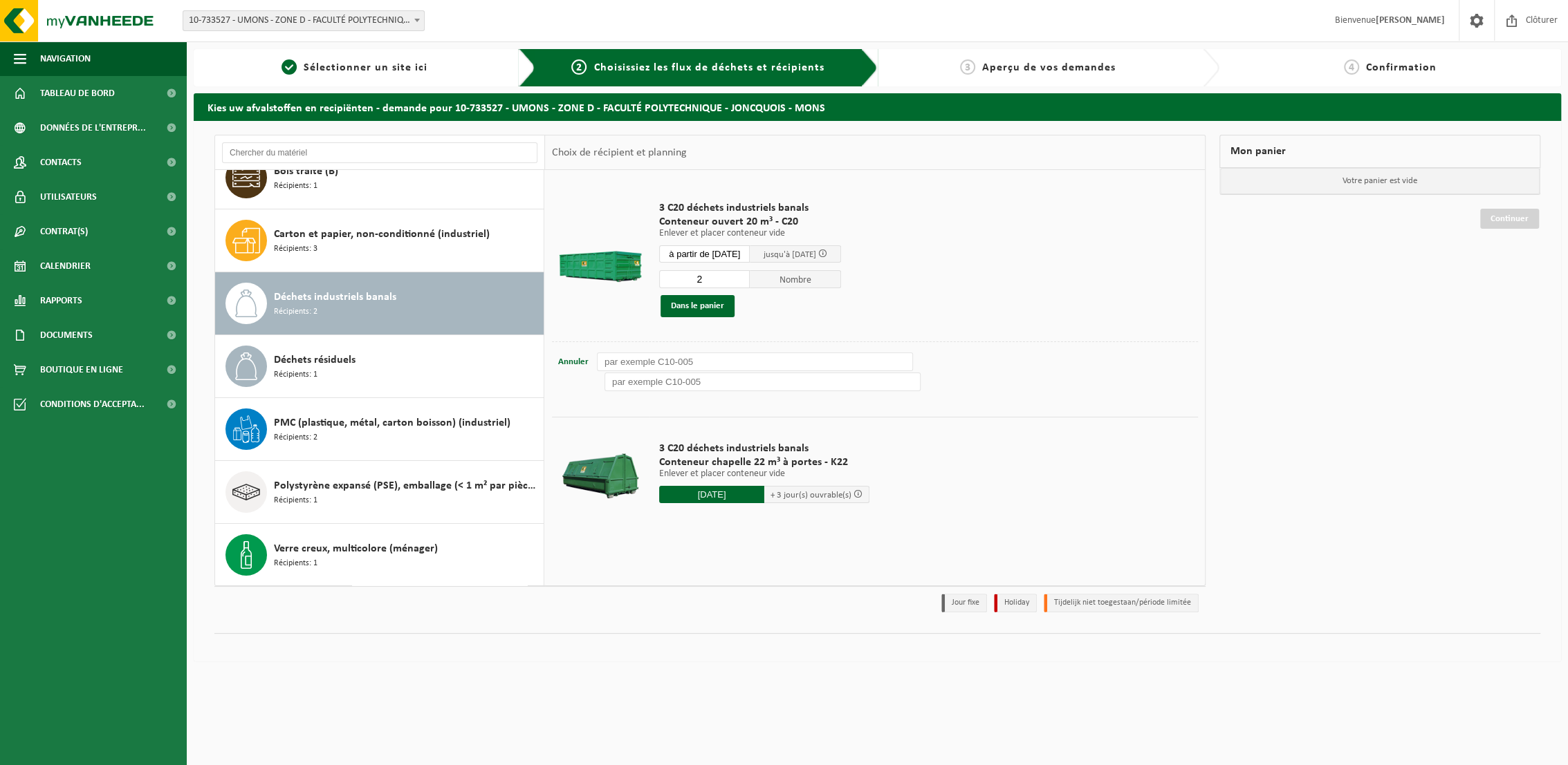
click at [674, 360] on input "text" at bounding box center [755, 362] width 316 height 19
type input "C20-960"
click at [665, 381] on input "text" at bounding box center [762, 381] width 316 height 19
type input "C20-1414"
click at [700, 307] on button "Dans le panier" at bounding box center [697, 305] width 74 height 22
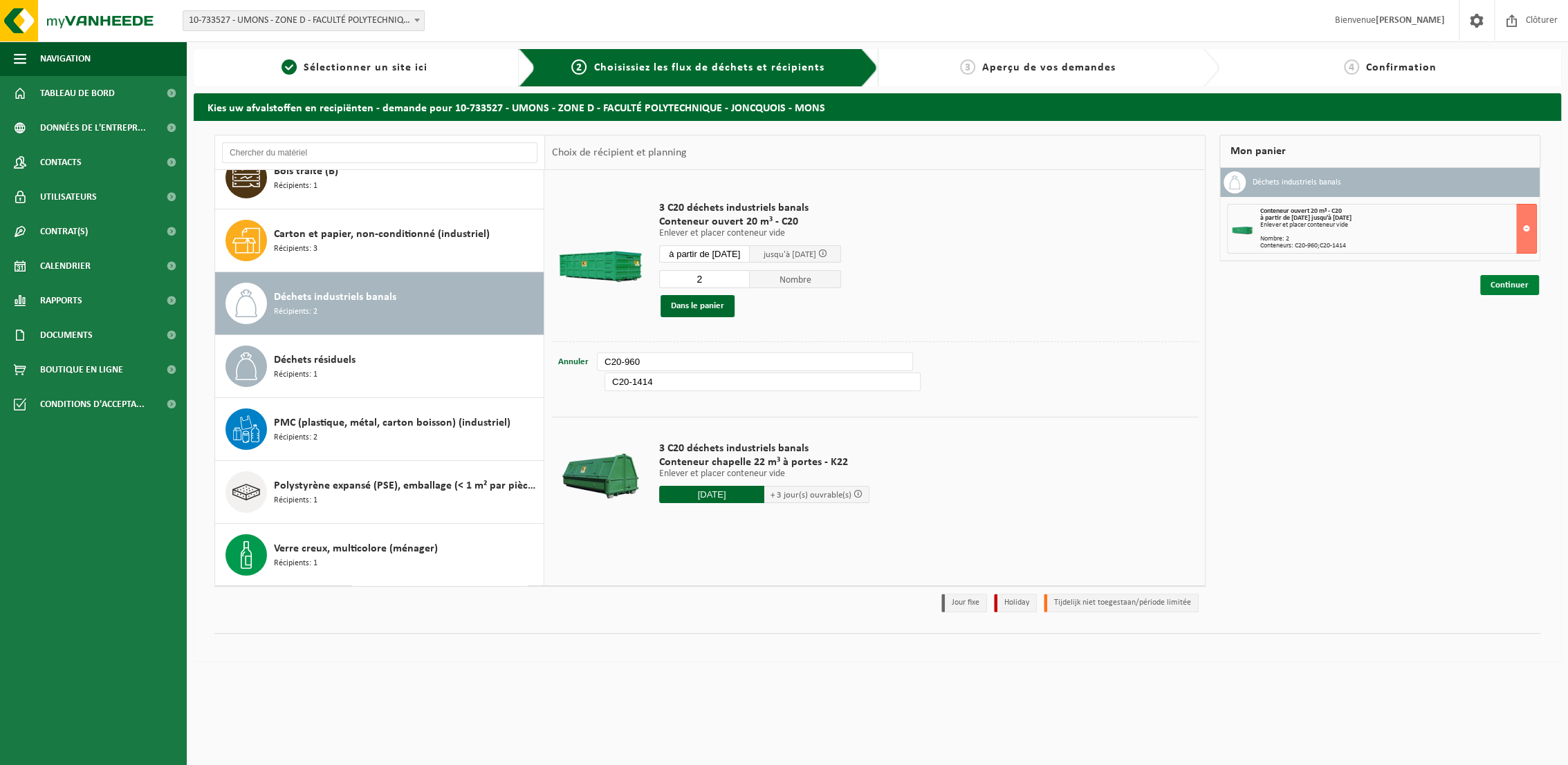
click at [1500, 290] on link "Continuer" at bounding box center [1509, 285] width 59 height 20
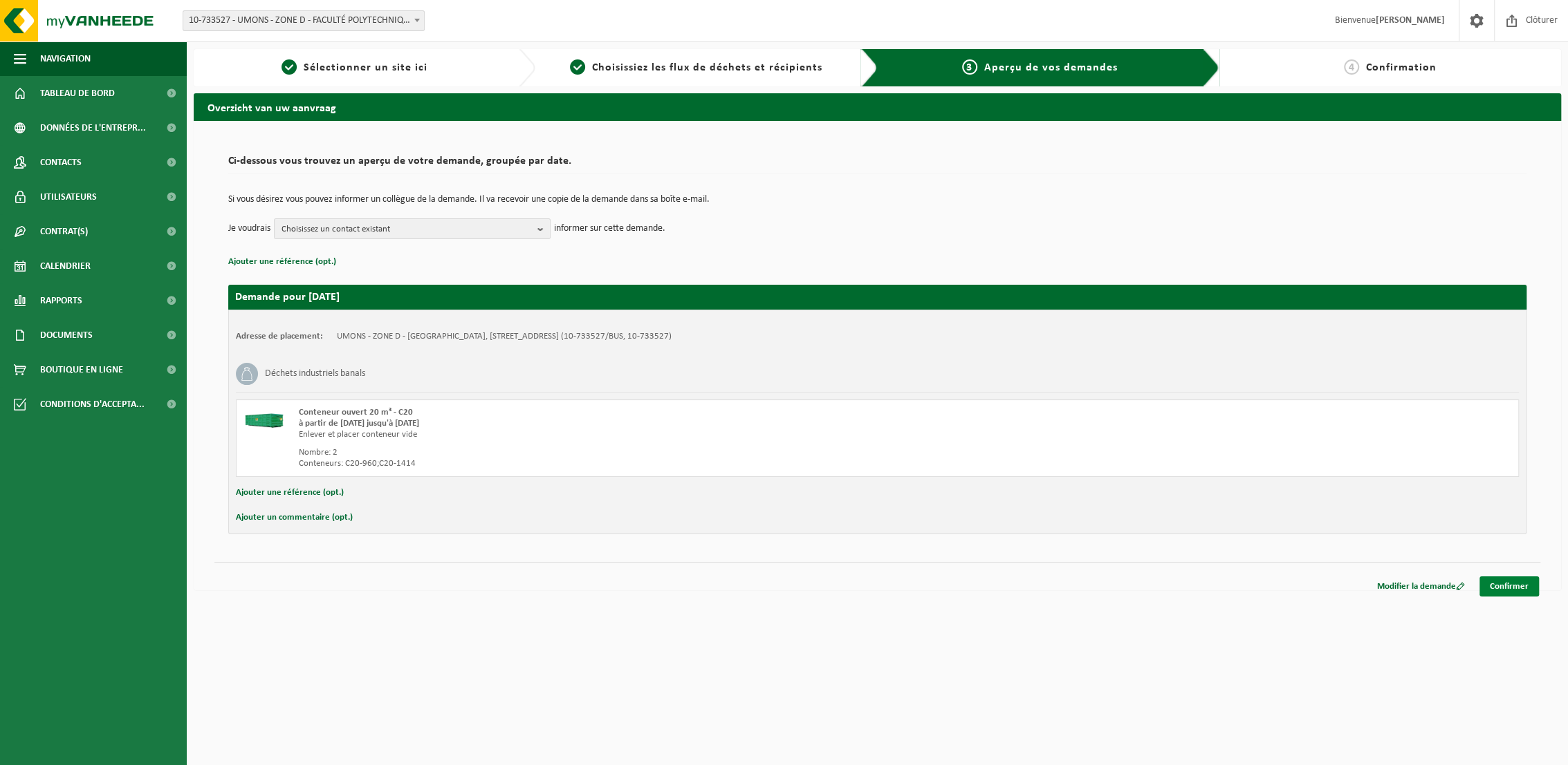
click at [1494, 581] on link "Confirmer" at bounding box center [1509, 587] width 59 height 20
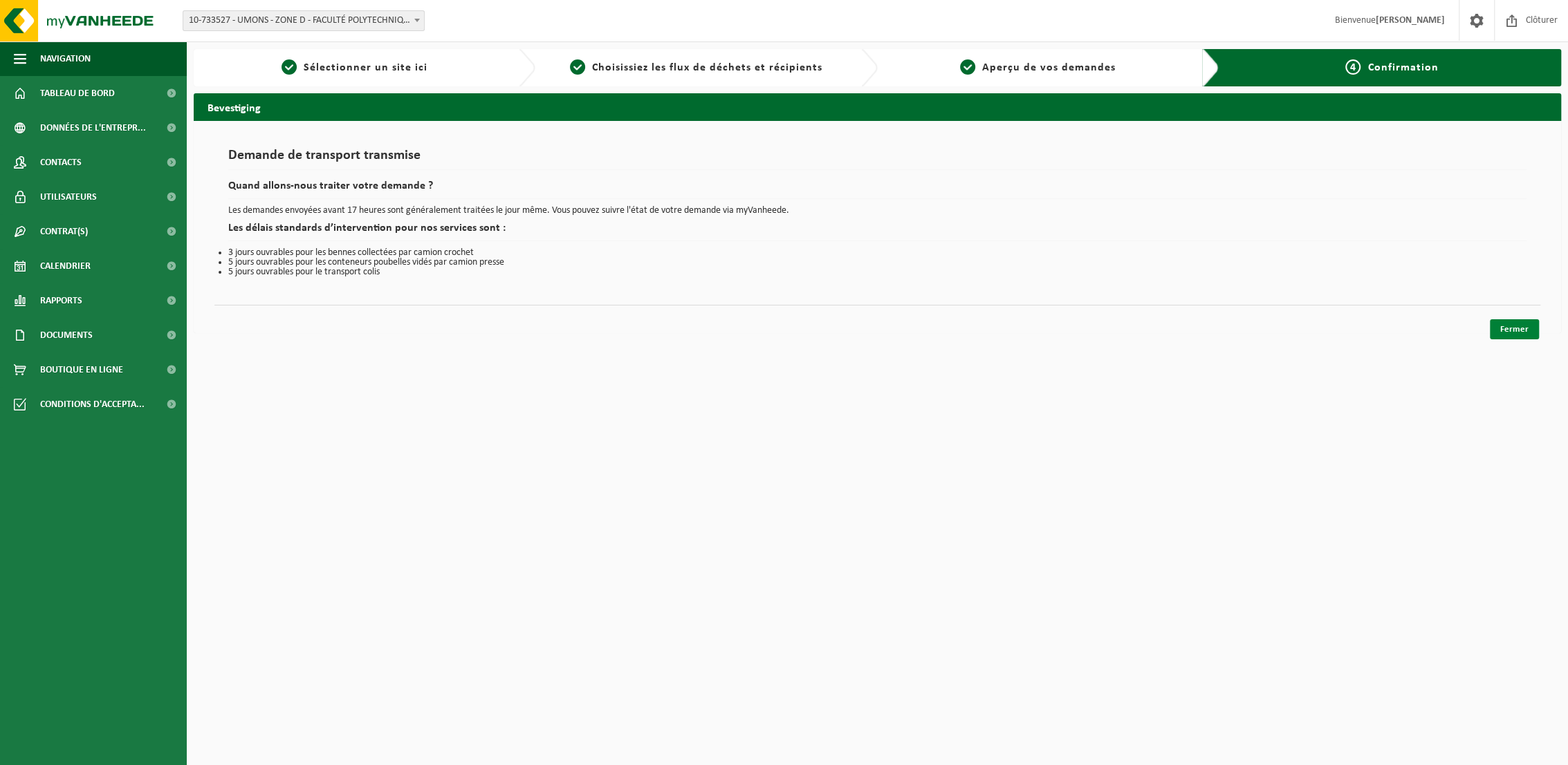
click at [1511, 326] on link "Fermer" at bounding box center [1514, 329] width 49 height 20
